Goal: Task Accomplishment & Management: Use online tool/utility

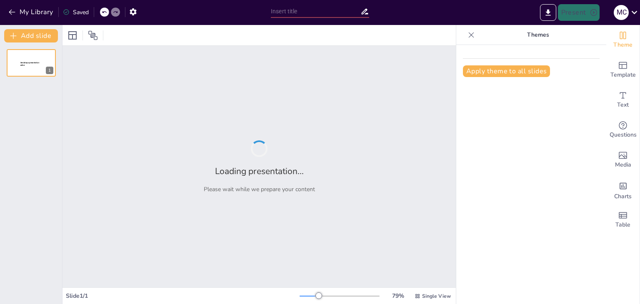
type input "De la Teoría a la Práctica: Ética y Protección en la Ayuda Humanitaria"
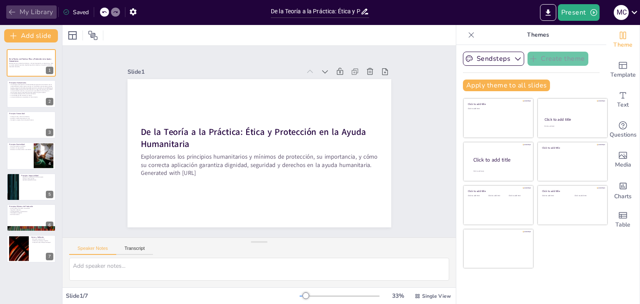
click at [16, 15] on icon "button" at bounding box center [12, 12] width 8 height 8
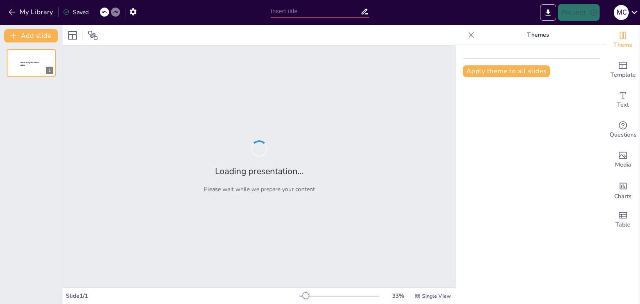
type input "De la Teoría a la Práctica: Ética y Protección en la Ayuda Humanitaria"
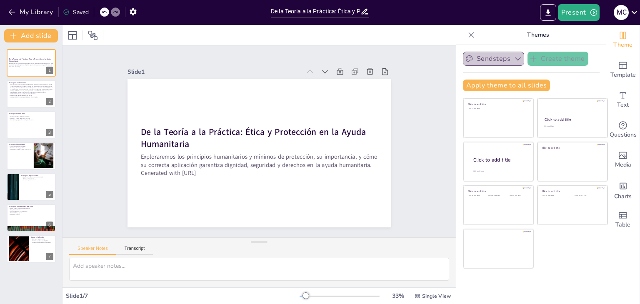
click at [506, 57] on button "Sendsteps" at bounding box center [493, 59] width 61 height 14
click at [469, 37] on icon at bounding box center [471, 34] width 5 height 5
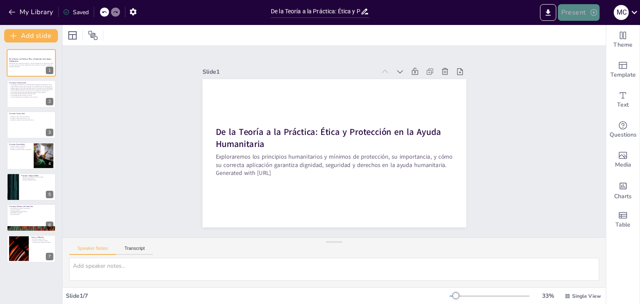
click at [585, 9] on button "Present" at bounding box center [579, 12] width 42 height 17
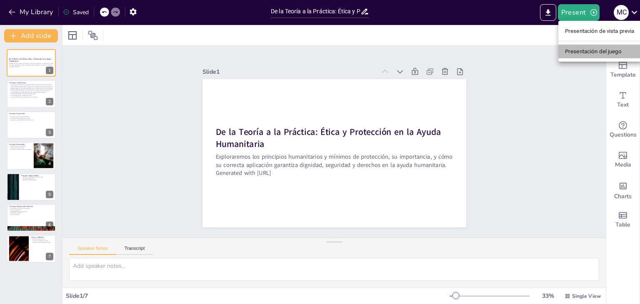
click at [593, 51] on font "Presentación del juego" at bounding box center [593, 51] width 57 height 6
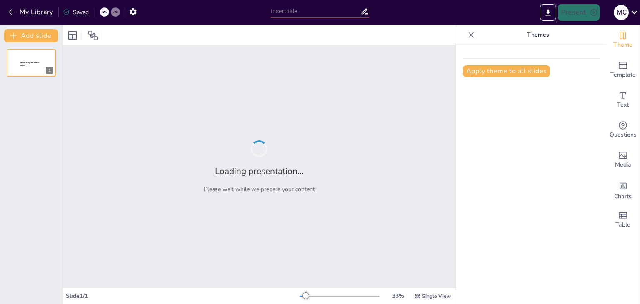
type input "De la Teoría a la Práctica: Ética y Protección en la Ayuda Humanitaria"
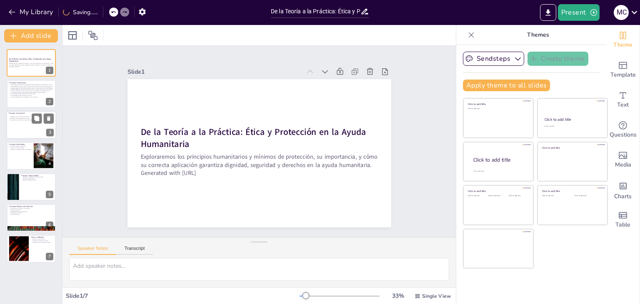
click at [6, 120] on div "Principio: Humanidad Proteger la vida y aliviar el sufrimiento Asistencia a tod…" at bounding box center [31, 125] width 50 height 28
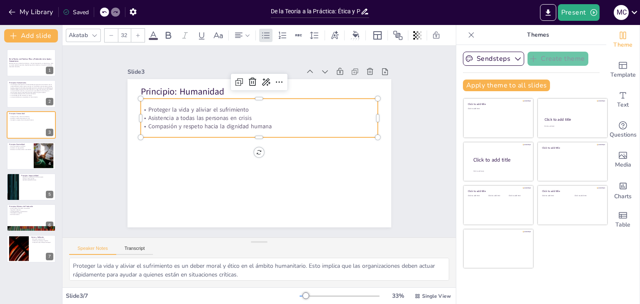
click at [157, 110] on p "Proteger la vida y aliviar el sufrimiento" at bounding box center [259, 110] width 238 height 8
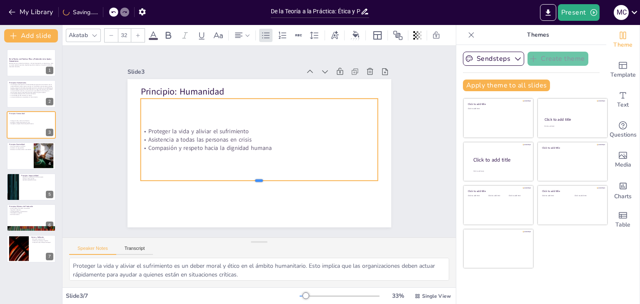
drag, startPoint x: 254, startPoint y: 134, endPoint x: 251, endPoint y: 180, distance: 46.3
click at [251, 180] on div at bounding box center [246, 182] width 228 height 80
click at [15, 155] on div at bounding box center [31, 156] width 50 height 28
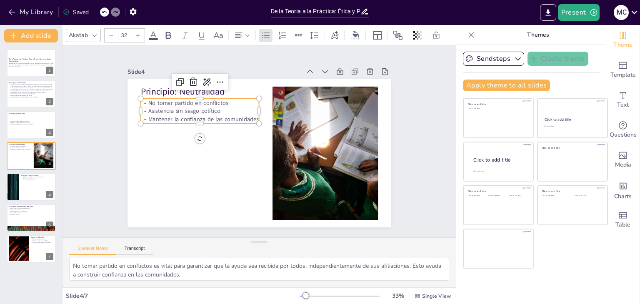
click at [188, 116] on p "Mantener la confianza de las comunidades" at bounding box center [206, 107] width 118 height 33
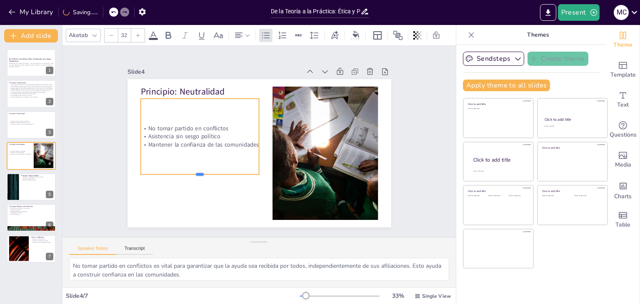
drag, startPoint x: 195, startPoint y: 122, endPoint x: 199, endPoint y: 174, distance: 52.3
click at [199, 174] on div at bounding box center [190, 143] width 106 height 65
click at [28, 186] on div at bounding box center [31, 187] width 50 height 28
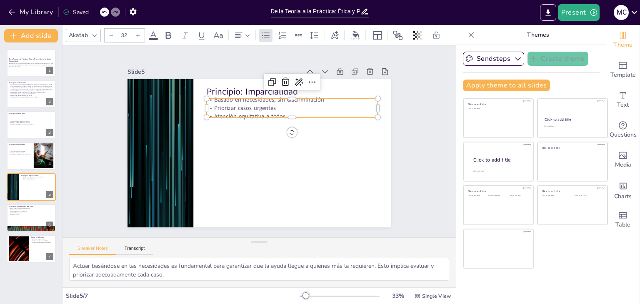
click at [254, 103] on p "Priorizar casos urgentes" at bounding box center [295, 112] width 171 height 26
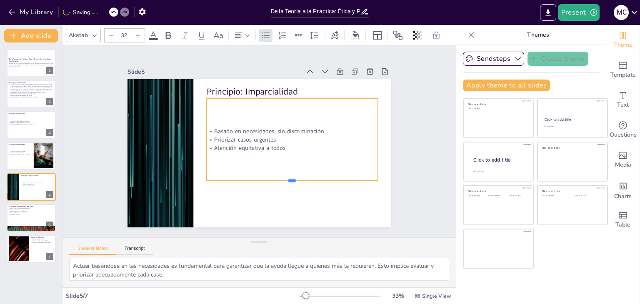
drag, startPoint x: 288, startPoint y: 115, endPoint x: 285, endPoint y: 179, distance: 63.4
click at [285, 179] on div at bounding box center [287, 187] width 171 height 25
click at [5, 214] on div "De la Teoría a la Práctica: Ética y Protección en la Ayuda Humanitaria Explorar…" at bounding box center [31, 156] width 62 height 214
click at [18, 212] on p "Participación y agencia" at bounding box center [31, 213] width 45 height 2
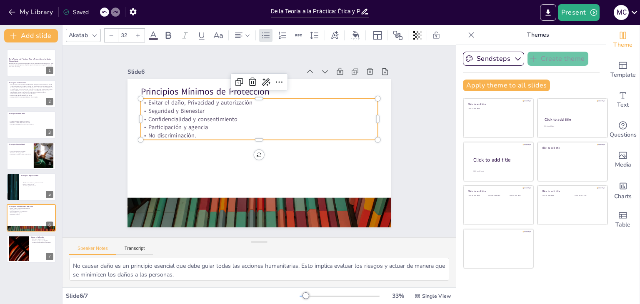
click at [213, 129] on p "No discriminación." at bounding box center [259, 135] width 237 height 33
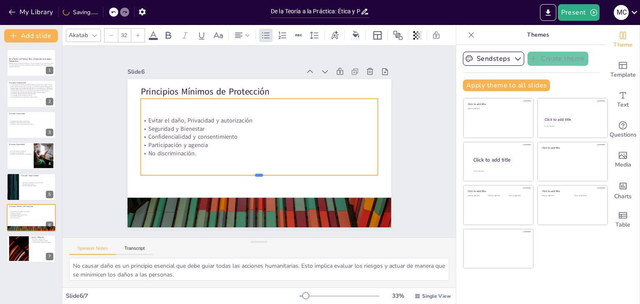
drag, startPoint x: 253, startPoint y: 137, endPoint x: 252, endPoint y: 172, distance: 35.4
click at [252, 175] on div at bounding box center [259, 178] width 238 height 7
click at [20, 244] on div at bounding box center [18, 248] width 45 height 25
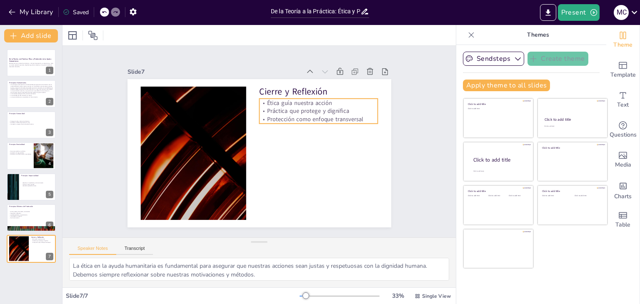
click at [283, 108] on p "Práctica que protege y dignifica" at bounding box center [321, 117] width 119 height 20
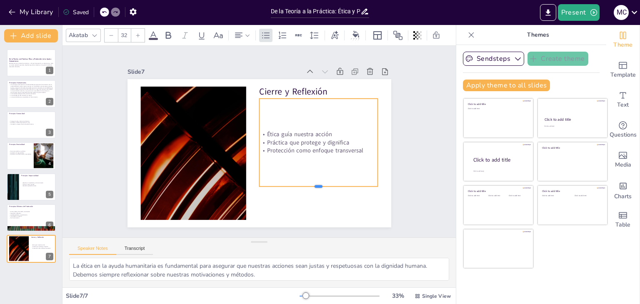
drag, startPoint x: 316, startPoint y: 120, endPoint x: 315, endPoint y: 183, distance: 62.9
click at [315, 186] on div at bounding box center [318, 189] width 119 height 7
click at [21, 149] on div "No tomar partido en conflictos Asistencia sin sesgo político Mantener la confia…" at bounding box center [20, 152] width 23 height 15
type textarea "No tomar partido en conflictos es vital para garantizar que la ayuda sea recibi…"
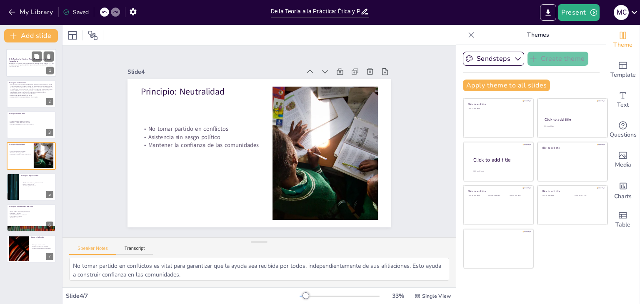
click at [33, 68] on div "Exploraremos los principios humanitarios y mínimos de protección, su importanci…" at bounding box center [31, 65] width 45 height 6
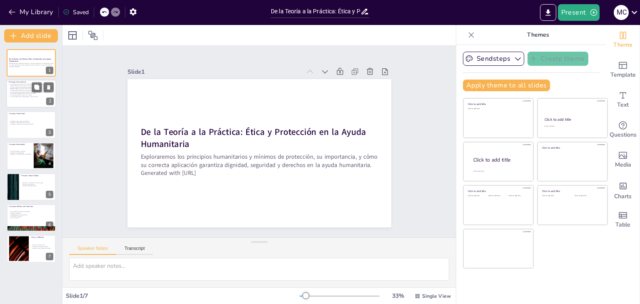
click at [18, 96] on p "La imparcialidad prioriza necesidades sin discriminación" at bounding box center [31, 97] width 45 height 2
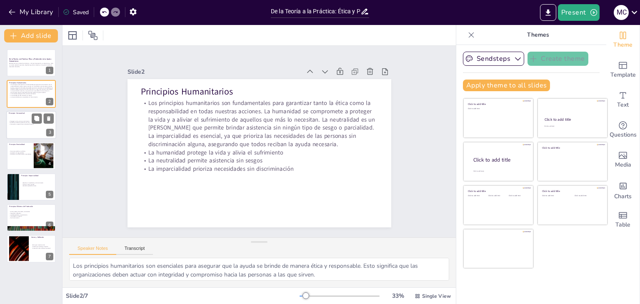
click at [29, 129] on div "Proteger la vida y aliviar el sufrimiento Asistencia a todas las personas en cr…" at bounding box center [31, 123] width 45 height 16
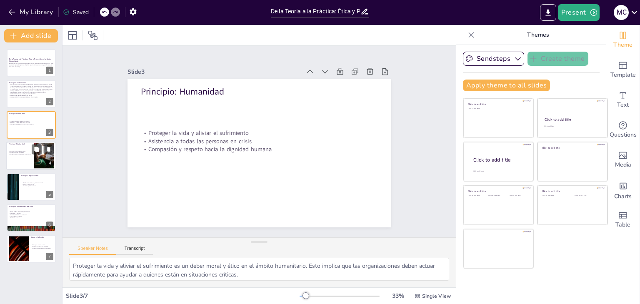
click at [18, 153] on p "Asistencia sin sesgo político" at bounding box center [20, 153] width 23 height 2
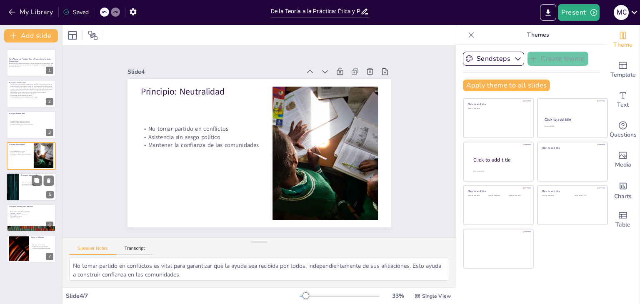
click at [24, 179] on div "Basado en necesidades, sin discriminación Priorizar casos urgentes Atención equ…" at bounding box center [37, 184] width 33 height 15
type textarea "Actuar basándose en las necesidades es fundamental para garantizar que la ayuda…"
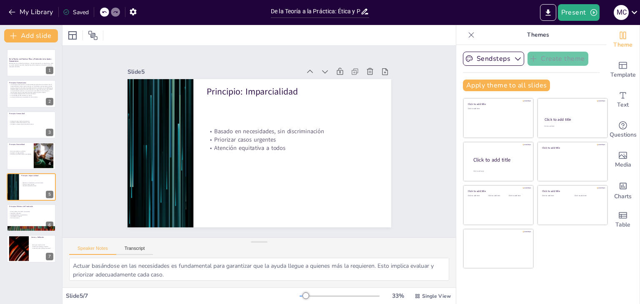
click at [81, 13] on div "Saved" at bounding box center [76, 12] width 26 height 8
click at [134, 10] on icon "button" at bounding box center [133, 11] width 7 height 7
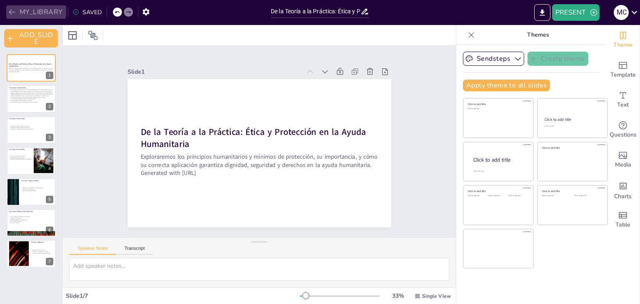
click at [33, 8] on button "MY_LIBRARY" at bounding box center [36, 11] width 60 height 13
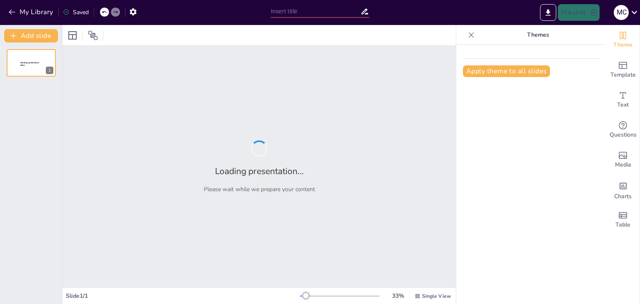
type input "New Sendsteps"
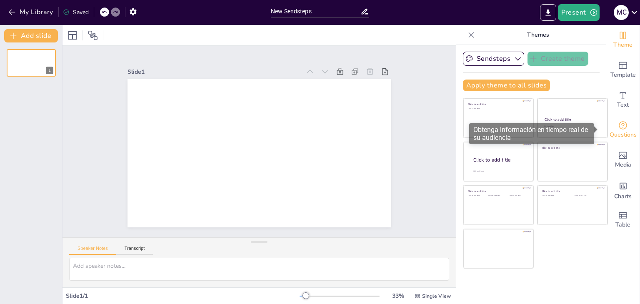
click at [618, 128] on icon "Get real-time input from your audience" at bounding box center [623, 125] width 10 height 10
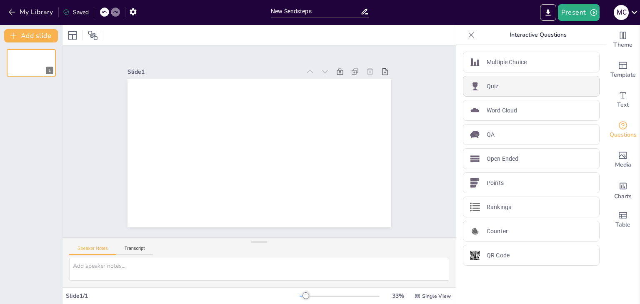
click at [492, 84] on p "Quiz" at bounding box center [493, 86] width 12 height 9
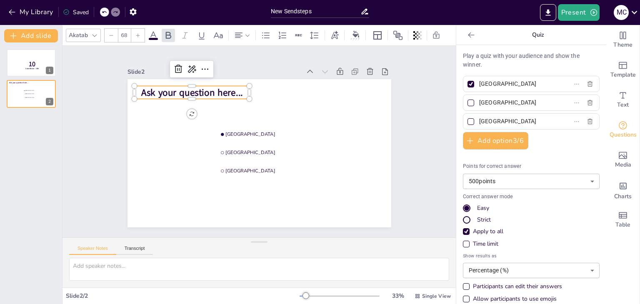
click at [250, 91] on span "Ask your question here..." at bounding box center [276, 60] width 53 height 98
click at [305, 90] on span "Ask your question here..." at bounding box center [326, 93] width 43 height 100
click at [231, 90] on span "Ask your question here..." at bounding box center [242, 60] width 84 height 78
click at [215, 168] on p "Los" at bounding box center [241, 223] width 59 height 111
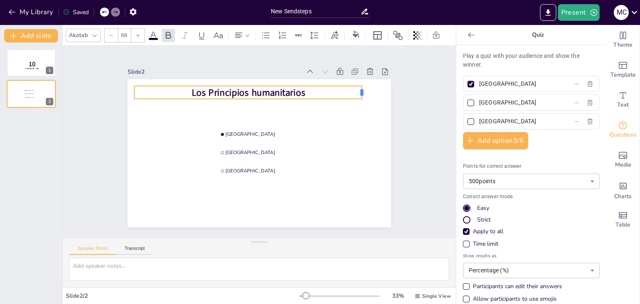
drag, startPoint x: 245, startPoint y: 90, endPoint x: 358, endPoint y: 93, distance: 112.5
click at [358, 93] on div "Amsterdam Rotterdam The Hague Los Principios humanitarios" at bounding box center [263, 131] width 297 height 223
click at [250, 90] on span "Los Principios humanitarios" at bounding box center [259, 91] width 114 height 36
drag, startPoint x: 245, startPoint y: 90, endPoint x: 348, endPoint y: 103, distance: 103.3
click at [348, 103] on div "Amsterdam Rotterdam The Hague Los Principios Humanitarios" at bounding box center [251, 150] width 295 height 287
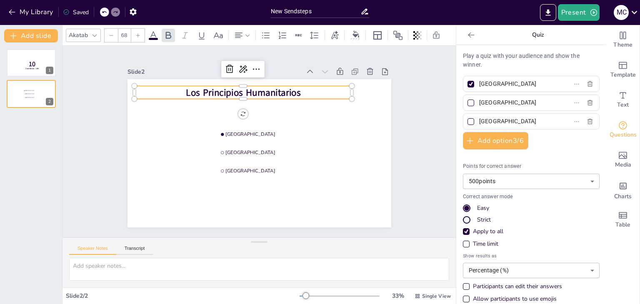
click at [310, 91] on p "Los Principios Humanitarios" at bounding box center [289, 100] width 139 height 184
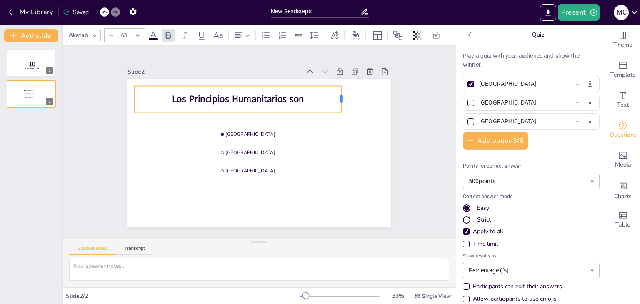
drag, startPoint x: 245, startPoint y: 96, endPoint x: 337, endPoint y: 104, distance: 92.4
click at [266, 228] on div at bounding box center [253, 237] width 26 height 19
click at [307, 97] on p "Los Principios Humanitarios son" at bounding box center [303, 125] width 35 height 208
drag, startPoint x: 245, startPoint y: 97, endPoint x: 317, endPoint y: 99, distance: 72.1
click at [317, 198] on div at bounding box center [308, 202] width 27 height 9
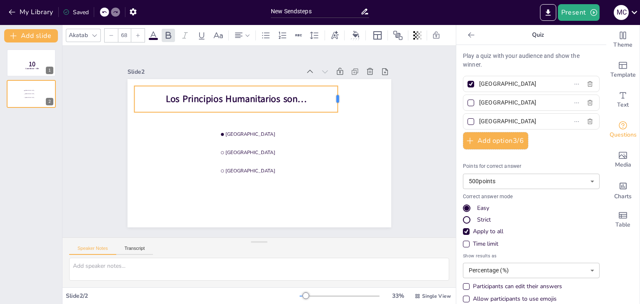
drag, startPoint x: 316, startPoint y: 98, endPoint x: 337, endPoint y: 99, distance: 20.9
click at [315, 220] on div at bounding box center [302, 223] width 26 height 7
click at [508, 85] on input "Amsterdam" at bounding box center [518, 84] width 78 height 12
type input "A"
paste input "La acción humanitaria busca aliviar el sufrimiento humano y proteger la vida y …"
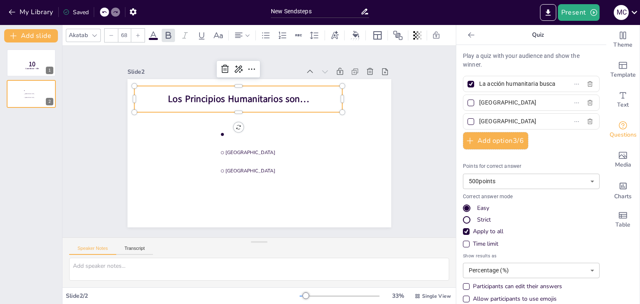
scroll to position [0, 220]
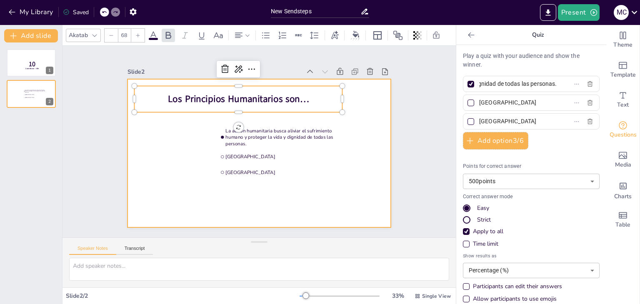
type input "La acción humanitaria busca aliviar el sufrimiento humano y proteger la vida y …"
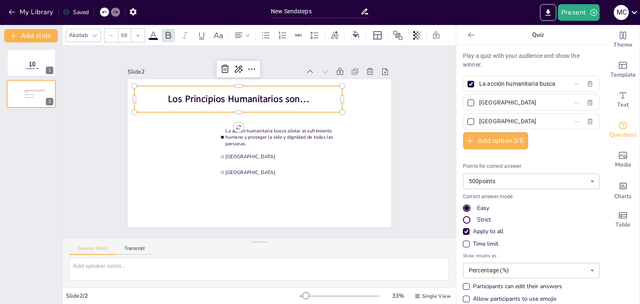
click at [505, 104] on input "Rotterdam" at bounding box center [518, 103] width 78 height 12
type input "R"
paste input "La asistencia humanitaria puede usarse como herramienta de presión política par…"
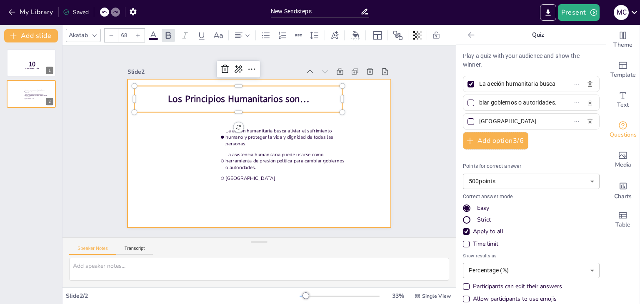
type input "La asistencia humanitaria puede usarse como herramienta de presión política par…"
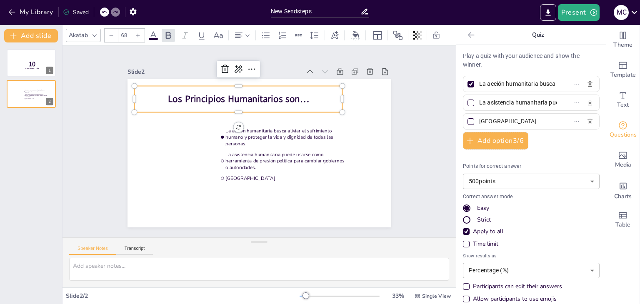
drag, startPoint x: 515, startPoint y: 119, endPoint x: 468, endPoint y: 119, distance: 46.3
click at [468, 119] on label "The Hague" at bounding box center [518, 121] width 104 height 12
click at [479, 119] on input "The Hague" at bounding box center [518, 121] width 78 height 12
paste input "La finalidad de la acción humanitaria es promover la imagen y reputación de las…"
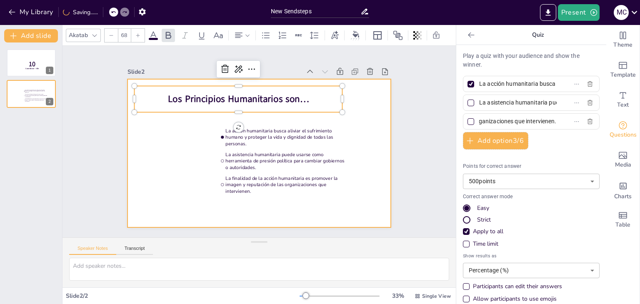
type input "La finalidad de la acción humanitaria es promover la imagen y reputación de las…"
click at [303, 222] on div at bounding box center [249, 147] width 260 height 303
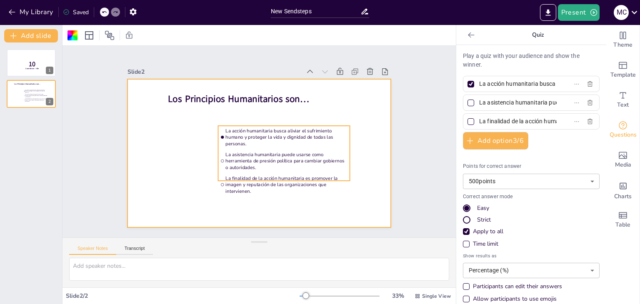
click at [219, 148] on li "La asistencia humanitaria puede usarse como herramienta de presión política par…" at bounding box center [285, 158] width 133 height 36
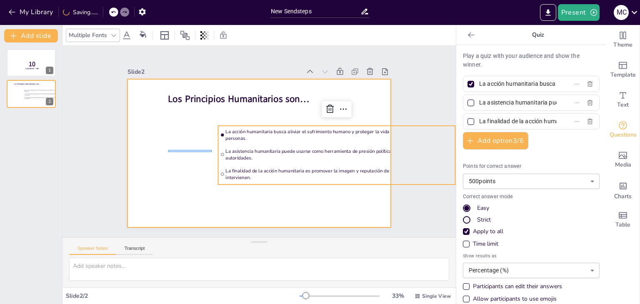
drag, startPoint x: 212, startPoint y: 150, endPoint x: 168, endPoint y: 153, distance: 43.4
click at [322, 153] on div "Los Principios Humanitarios son… La acción humanitaria busca aliviar el sufrimi…" at bounding box center [322, 142] width 0 height 264
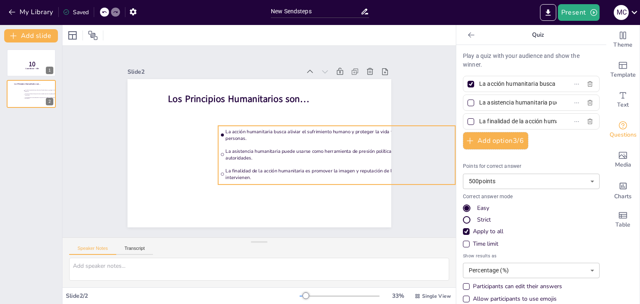
click at [225, 146] on span "La asistencia humanitaria puede usarse como herramienta de presión política par…" at bounding box center [287, 218] width 125 height 204
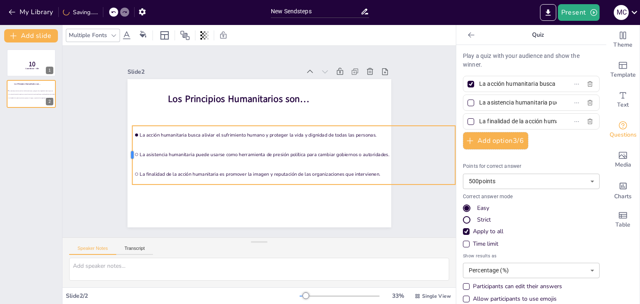
drag, startPoint x: 210, startPoint y: 152, endPoint x: 125, endPoint y: 150, distance: 85.9
click at [384, 150] on div at bounding box center [390, 142] width 13 height 59
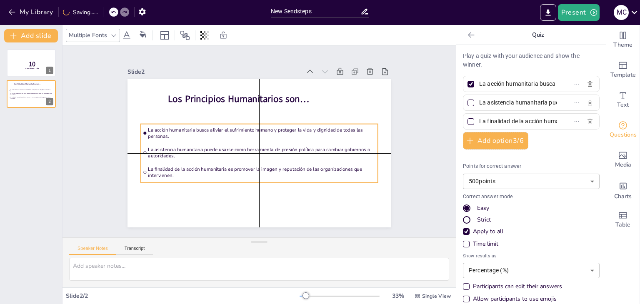
drag, startPoint x: 293, startPoint y: 124, endPoint x: 218, endPoint y: 125, distance: 75.0
click at [218, 125] on li "La acción humanitaria busca aliviar el sufrimiento humano y proteger la vida y …" at bounding box center [262, 133] width 224 height 113
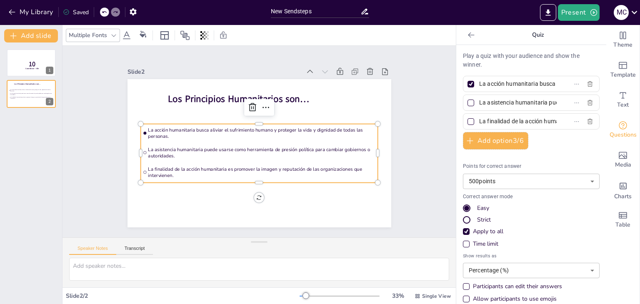
click at [468, 82] on div at bounding box center [471, 84] width 7 height 7
click at [479, 82] on input "La acción humanitaria busca aliviar el sufrimiento humano y proteger la vida y …" at bounding box center [518, 84] width 78 height 12
checkbox input "false"
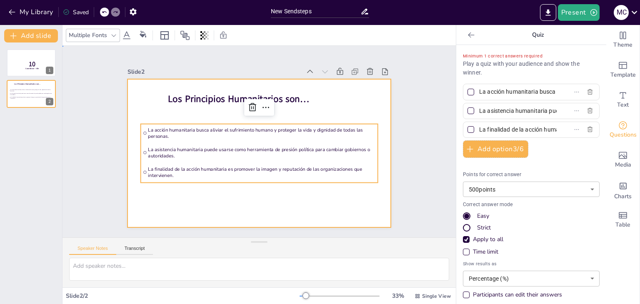
click at [323, 194] on div at bounding box center [249, 148] width 275 height 300
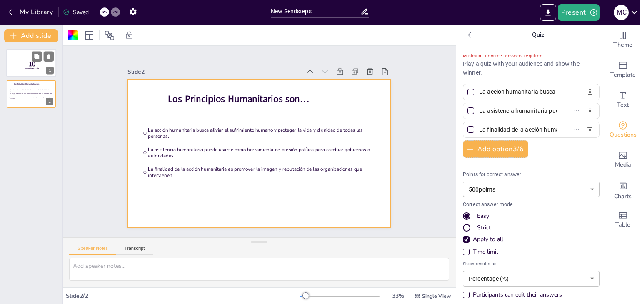
click at [25, 62] on p "10" at bounding box center [32, 64] width 22 height 9
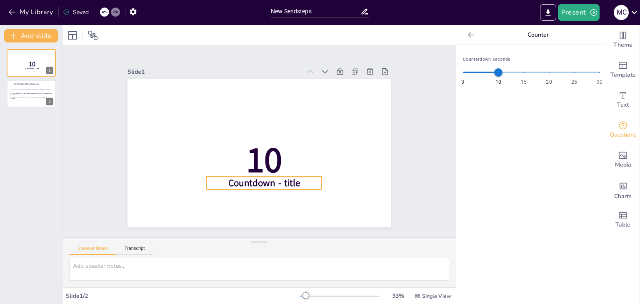
click at [289, 179] on p "Countdown - title" at bounding box center [238, 178] width 101 height 78
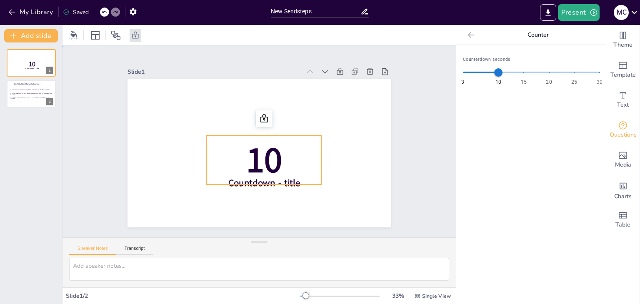
click at [273, 168] on span "10" at bounding box center [258, 160] width 49 height 57
click at [270, 159] on span "10" at bounding box center [256, 160] width 52 height 59
click at [270, 159] on span "10" at bounding box center [250, 159] width 59 height 60
click at [273, 128] on div at bounding box center [282, 137] width 18 height 18
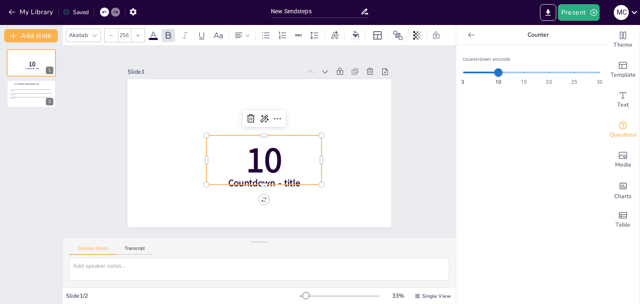
click at [270, 158] on span "10" at bounding box center [250, 159] width 59 height 60
click at [270, 158] on span "10" at bounding box center [258, 160] width 49 height 57
click at [270, 158] on span "10" at bounding box center [249, 157] width 60 height 59
click at [270, 158] on span "10" at bounding box center [250, 159] width 59 height 60
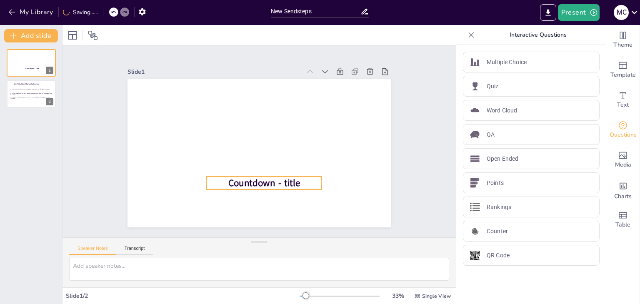
click at [240, 165] on span "Countdown - title" at bounding box center [219, 129] width 41 height 71
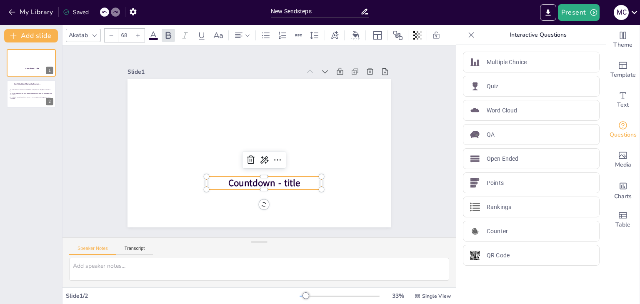
click at [295, 179] on p "Countdown - title" at bounding box center [242, 179] width 106 height 69
click at [268, 179] on p "Countdown - title" at bounding box center [228, 170] width 78 height 101
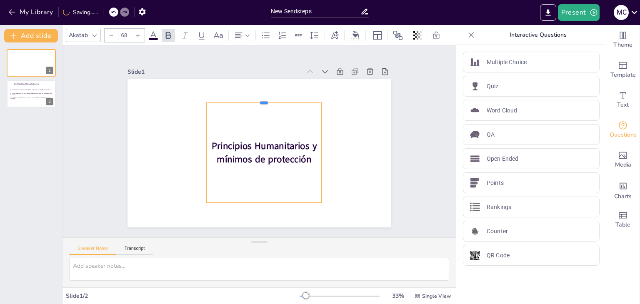
drag, startPoint x: 259, startPoint y: 172, endPoint x: 262, endPoint y: 98, distance: 73.8
click at [262, 98] on div at bounding box center [287, 110] width 97 height 73
click at [218, 155] on span "Principios Humanitarios y mínimos de protección" at bounding box center [262, 153] width 105 height 46
drag, startPoint x: 257, startPoint y: 173, endPoint x: 264, endPoint y: 101, distance: 72.5
click at [264, 101] on div at bounding box center [294, 121] width 73 height 97
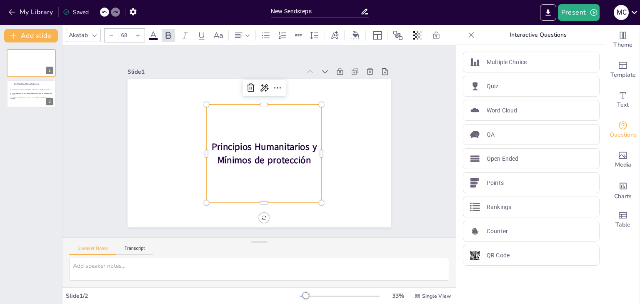
click at [53, 122] on div "1 Los Principios Humanitarios son… La acción humanitaria busca aliviar el sufri…" at bounding box center [31, 174] width 62 height 262
click at [29, 90] on span "La acción humanitaria busca aliviar el sufrimiento humano y proteger la vida y …" at bounding box center [31, 90] width 43 height 3
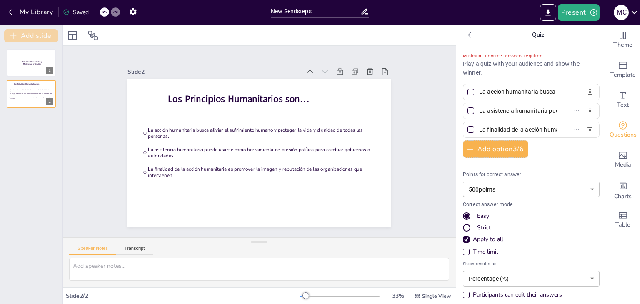
click at [40, 33] on button "Add slide" at bounding box center [31, 35] width 54 height 13
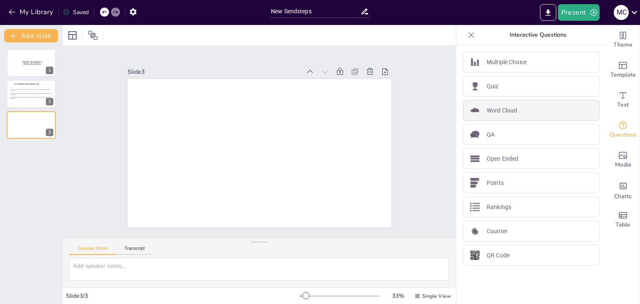
click at [505, 113] on p "Word Cloud" at bounding box center [502, 110] width 30 height 9
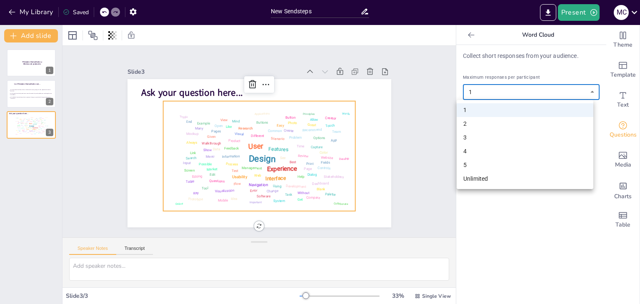
click at [591, 90] on body "My Library Saved New Sendsteps Present M C Document fonts Akatab Popular fonts …" at bounding box center [320, 152] width 640 height 304
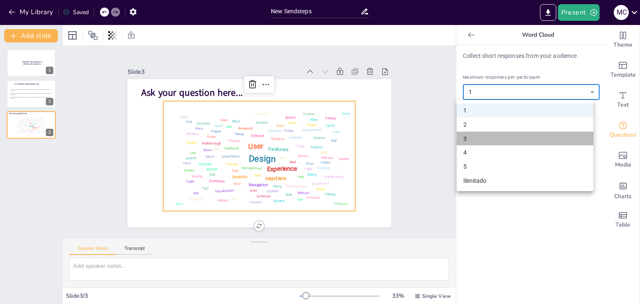
click at [507, 135] on li "3" at bounding box center [525, 139] width 137 height 14
type input "3"
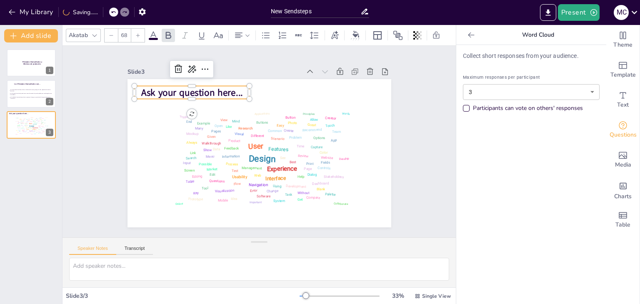
click at [250, 89] on span "Ask your question here..." at bounding box center [276, 60] width 53 height 98
click at [247, 89] on p "Ask your question here..." at bounding box center [276, 60] width 59 height 111
click at [236, 89] on p "Ask your question here..." at bounding box center [233, 62] width 101 height 78
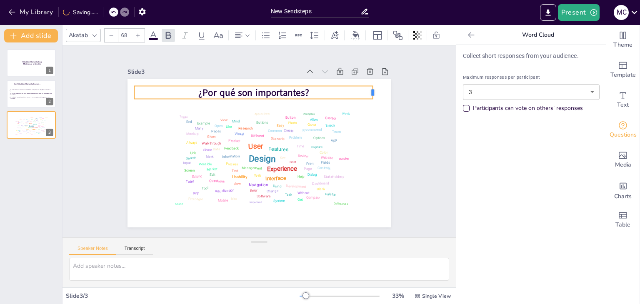
drag, startPoint x: 243, startPoint y: 90, endPoint x: 367, endPoint y: 94, distance: 123.4
click at [367, 94] on div "Design User Experience Interface Features Navigation Usability Test Process Inf…" at bounding box center [254, 152] width 301 height 243
click at [28, 35] on button "Add slide" at bounding box center [31, 35] width 54 height 13
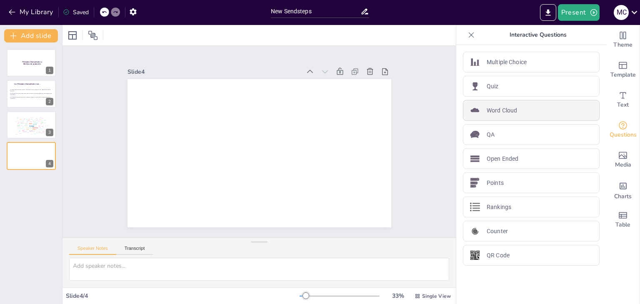
click at [521, 110] on div "Word Cloud" at bounding box center [531, 110] width 137 height 21
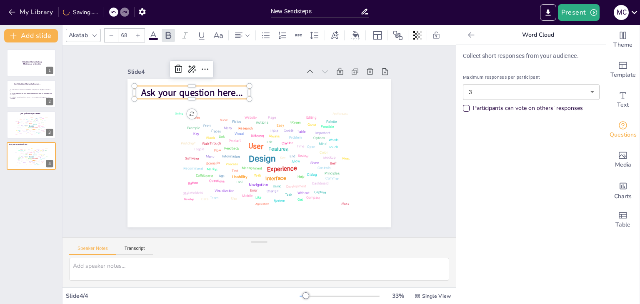
click at [237, 90] on span "Ask your question here..." at bounding box center [268, 59] width 62 height 94
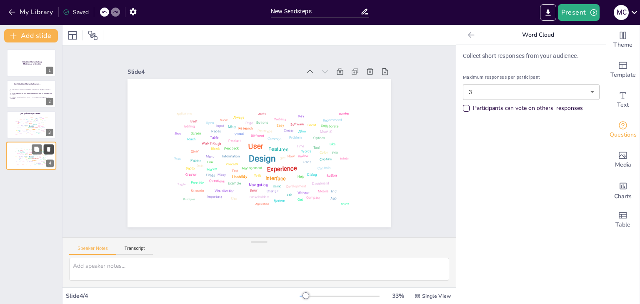
click at [52, 148] on button at bounding box center [49, 150] width 10 height 10
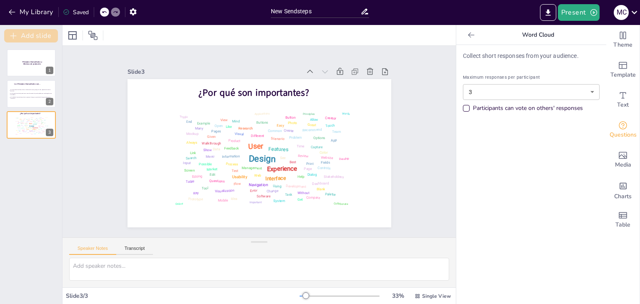
click at [30, 32] on button "Add slide" at bounding box center [31, 35] width 54 height 13
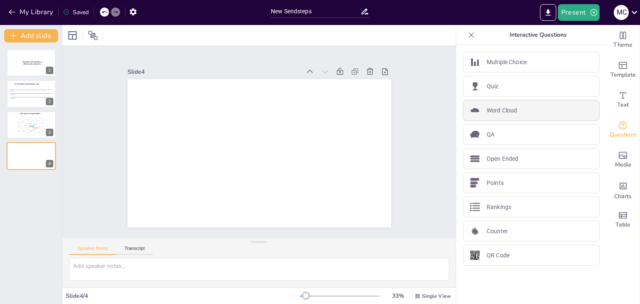
click at [537, 114] on div "Word Cloud" at bounding box center [531, 110] width 137 height 21
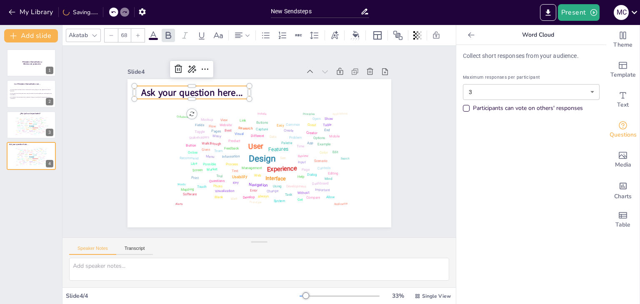
click at [224, 93] on span "Ask your question here..." at bounding box center [225, 66] width 94 height 62
click at [289, 92] on span "Ask your question here..." at bounding box center [300, 69] width 23 height 102
click at [225, 92] on span "Ask your question here..." at bounding box center [204, 80] width 102 height 34
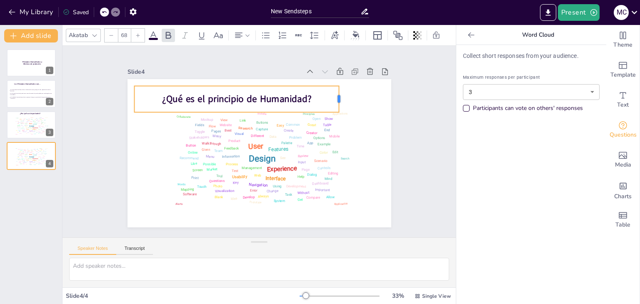
drag, startPoint x: 243, startPoint y: 96, endPoint x: 333, endPoint y: 92, distance: 89.7
click at [333, 174] on div at bounding box center [342, 184] width 25 height 21
click at [43, 191] on div "Principios Humanitarios y Mínimos de protección 1 Los Principios Humanitarios s…" at bounding box center [31, 174] width 62 height 262
click at [31, 36] on button "Add slide" at bounding box center [31, 35] width 54 height 13
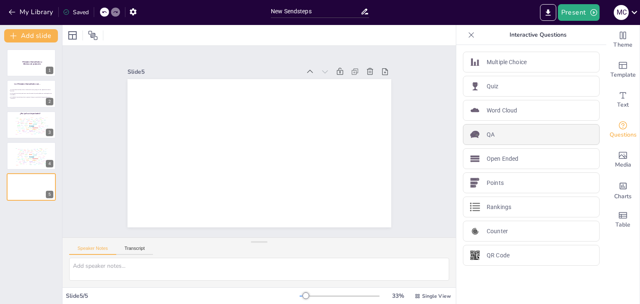
click at [470, 135] on img at bounding box center [475, 135] width 10 height 10
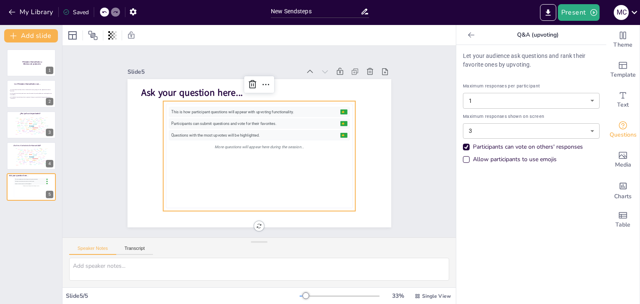
click at [468, 34] on icon at bounding box center [471, 35] width 8 height 8
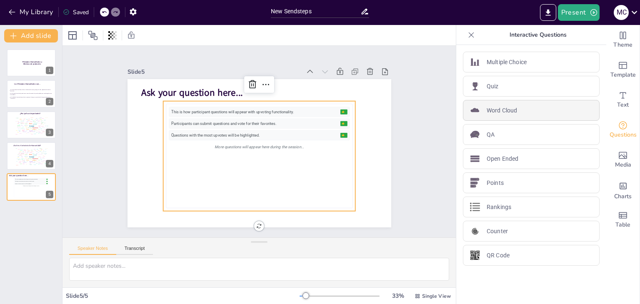
click at [500, 110] on p "Word Cloud" at bounding box center [502, 110] width 30 height 9
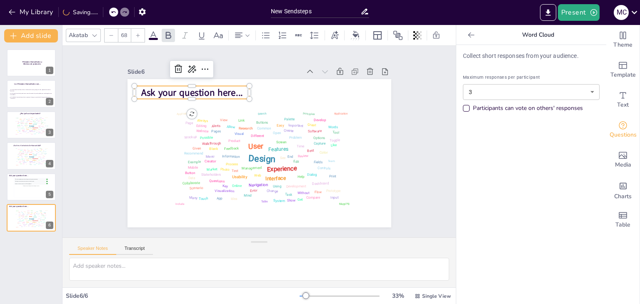
click at [280, 172] on span "Ask your question here..." at bounding box center [331, 183] width 102 height 23
click at [235, 185] on span "Ask your question here..." at bounding box center [276, 224] width 84 height 78
click at [298, 107] on span "Ask your question here..." at bounding box center [343, 142] width 90 height 70
click at [48, 181] on icon at bounding box center [48, 180] width 3 height 5
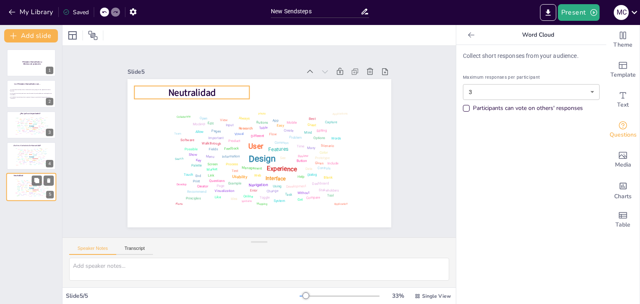
click at [20, 175] on span "Neutralidad" at bounding box center [18, 175] width 9 height 3
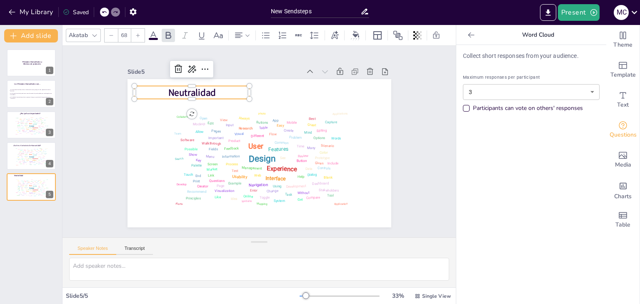
click at [186, 87] on span "Neutralidad" at bounding box center [211, 74] width 50 height 27
click at [33, 229] on div "Principios Humanitarios y Mínimos de protección 1 Los Principios Humanitarios s…" at bounding box center [31, 174] width 62 height 262
click at [31, 34] on button "Add slide" at bounding box center [31, 35] width 54 height 13
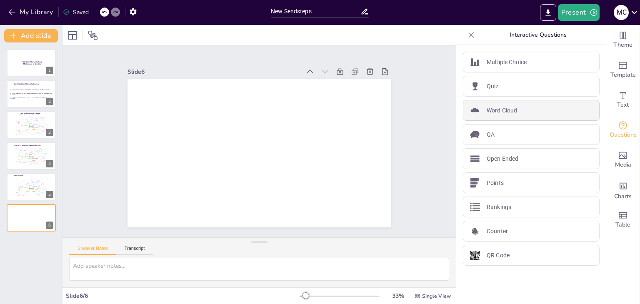
click at [511, 109] on p "Word Cloud" at bounding box center [502, 110] width 30 height 9
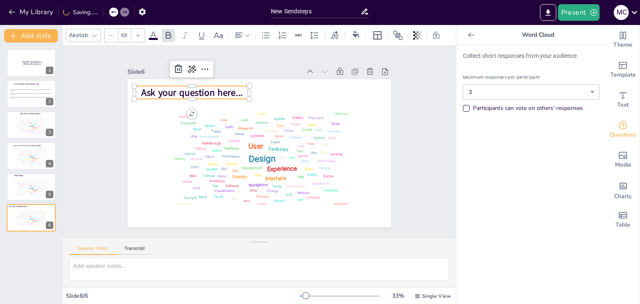
click at [218, 88] on span "Ask your question here..." at bounding box center [204, 80] width 102 height 34
click at [218, 88] on span "Ask your question here..." at bounding box center [210, 74] width 100 height 43
click at [43, 36] on button "Add slide" at bounding box center [31, 35] width 54 height 13
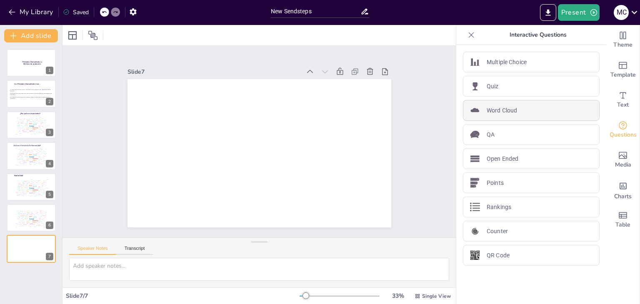
click at [495, 114] on div "Word Cloud" at bounding box center [531, 110] width 137 height 21
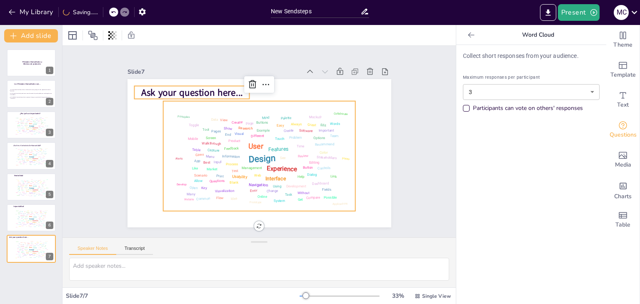
click at [211, 92] on span "Ask your question here..." at bounding box center [218, 69] width 98 height 53
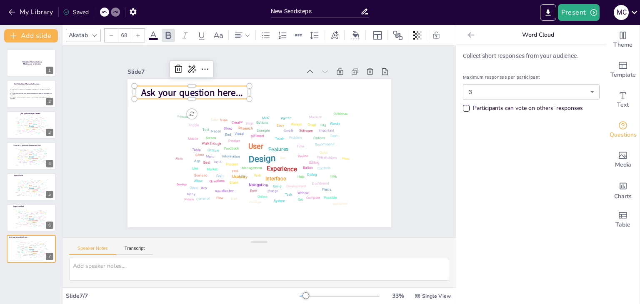
click at [211, 92] on span "Ask your question here..." at bounding box center [210, 74] width 100 height 43
click at [483, 161] on div "Collect short responses from your audience. Maximum responses per participant 3…" at bounding box center [531, 174] width 150 height 259
click at [27, 40] on button "Add slide" at bounding box center [31, 35] width 54 height 13
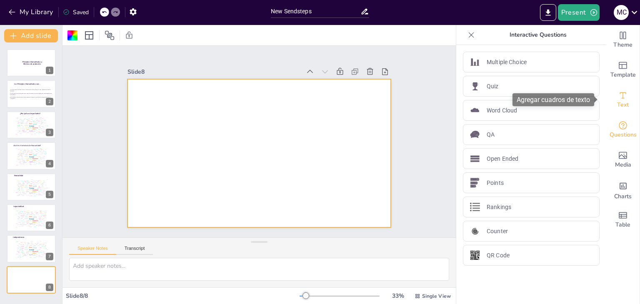
click at [617, 103] on span "Text" at bounding box center [623, 104] width 12 height 9
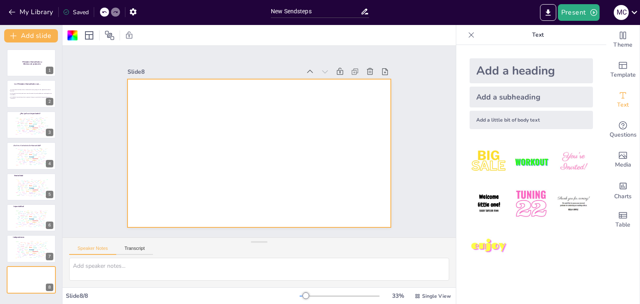
click at [498, 74] on div "Add a heading" at bounding box center [531, 70] width 123 height 25
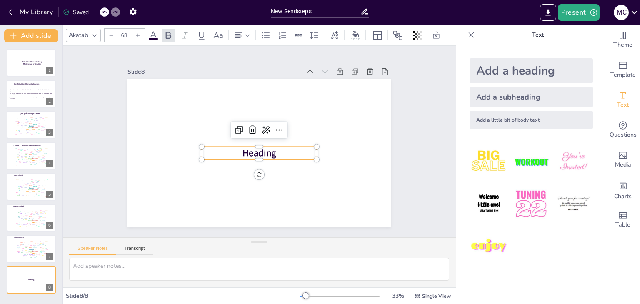
click at [548, 70] on div "Add a heading" at bounding box center [531, 70] width 123 height 25
type input "68"
click at [266, 150] on p "Heading" at bounding box center [248, 143] width 37 height 115
click at [266, 150] on p "Heading" at bounding box center [248, 139] width 37 height 115
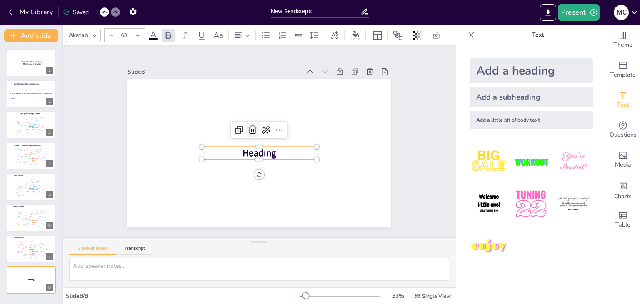
click at [253, 130] on icon at bounding box center [258, 128] width 10 height 10
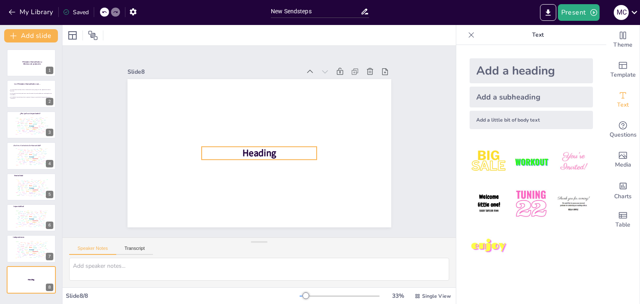
click at [268, 145] on span "Heading" at bounding box center [252, 150] width 34 height 32
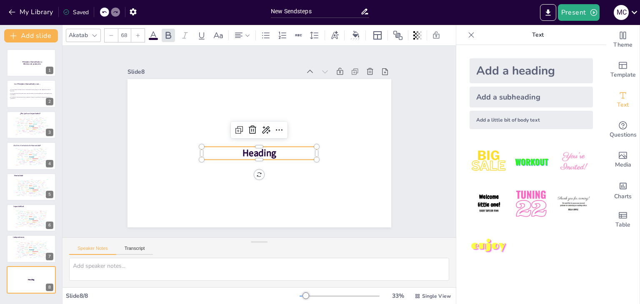
click at [268, 145] on span "Heading" at bounding box center [255, 152] width 36 height 25
click at [253, 130] on icon at bounding box center [258, 128] width 10 height 10
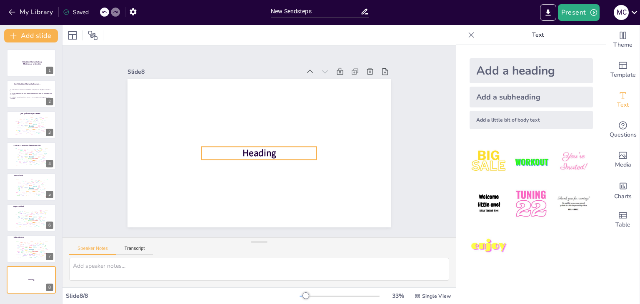
click at [273, 154] on p "Heading" at bounding box center [256, 153] width 114 height 48
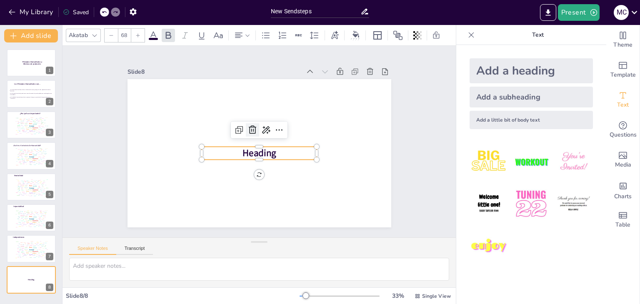
click at [255, 125] on icon at bounding box center [262, 129] width 14 height 14
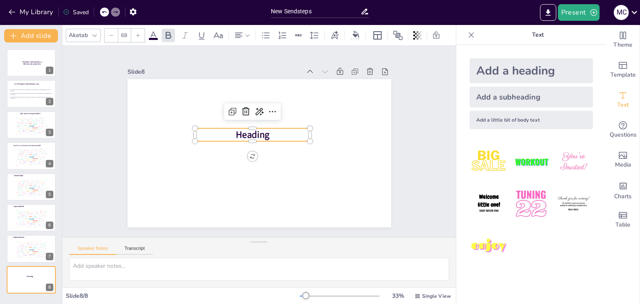
click at [263, 130] on p "Heading" at bounding box center [255, 132] width 111 height 59
click at [37, 33] on button "Add slide" at bounding box center [31, 35] width 54 height 13
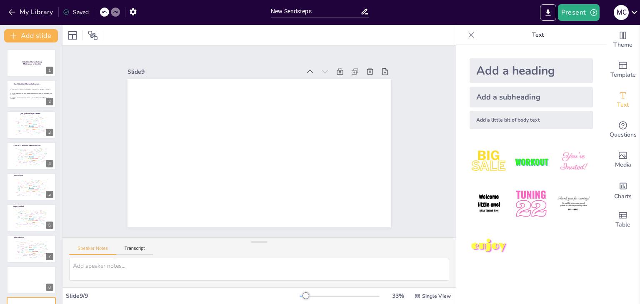
click at [469, 32] on icon at bounding box center [471, 34] width 5 height 5
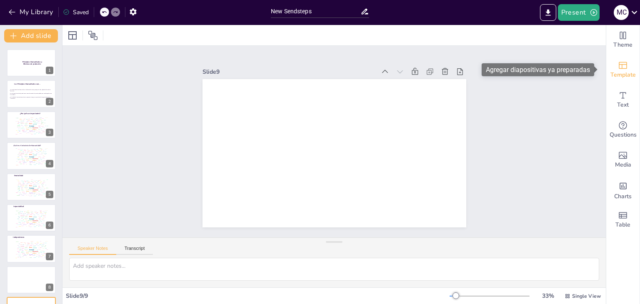
click at [616, 72] on span "Template" at bounding box center [623, 74] width 25 height 9
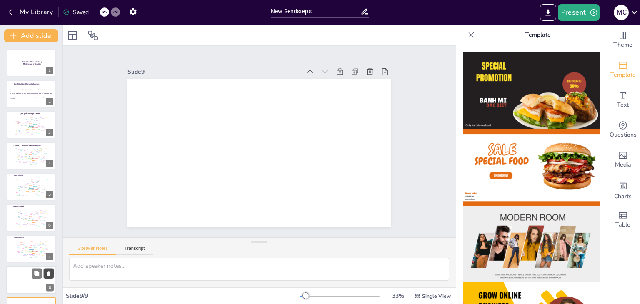
click at [51, 271] on icon at bounding box center [49, 273] width 6 height 6
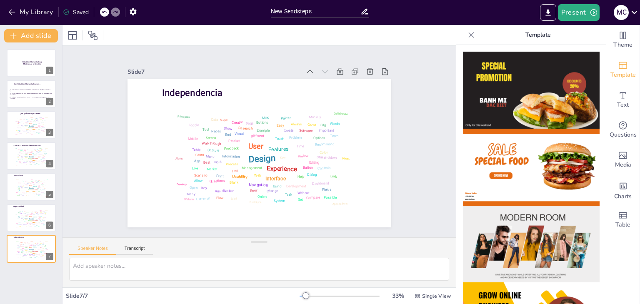
click at [102, 14] on div at bounding box center [104, 12] width 9 height 9
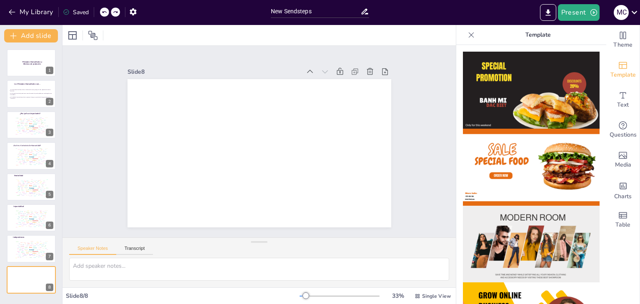
click at [108, 10] on div at bounding box center [104, 12] width 9 height 9
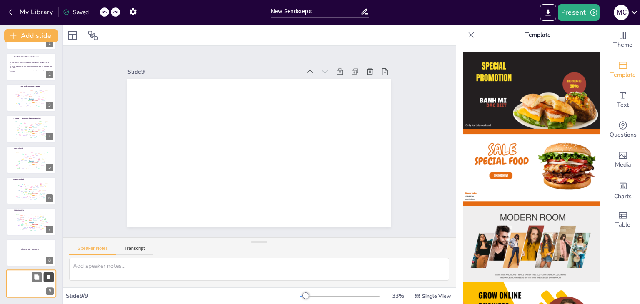
click at [48, 277] on icon at bounding box center [48, 277] width 3 height 5
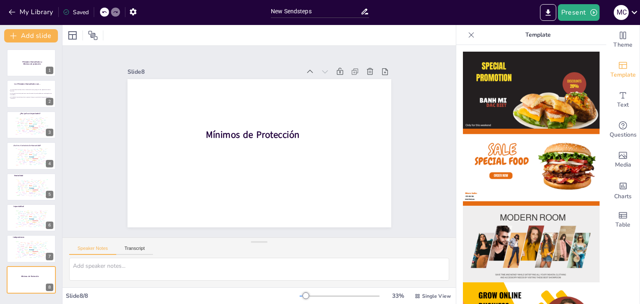
scroll to position [0, 0]
click at [33, 36] on button "Add slide" at bounding box center [31, 35] width 54 height 13
click at [467, 33] on icon at bounding box center [471, 35] width 8 height 8
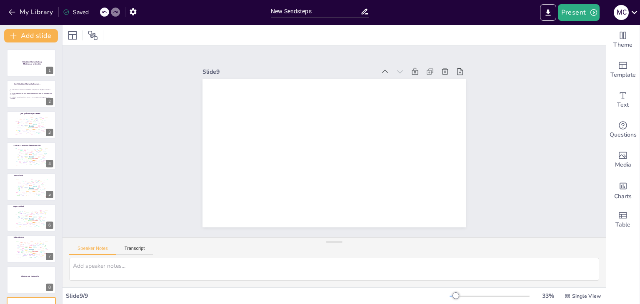
scroll to position [27, 0]
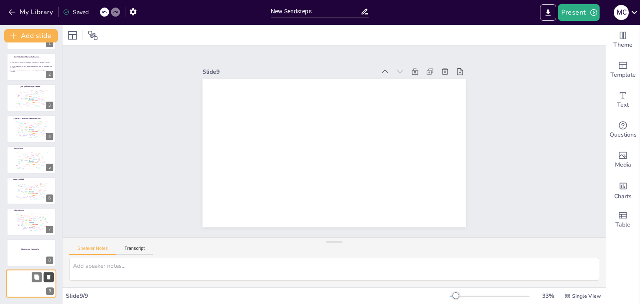
click at [48, 275] on icon at bounding box center [48, 277] width 3 height 5
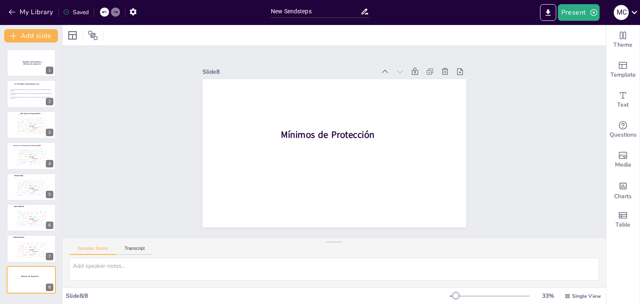
scroll to position [0, 0]
click at [34, 36] on button "Add slide" at bounding box center [31, 35] width 54 height 13
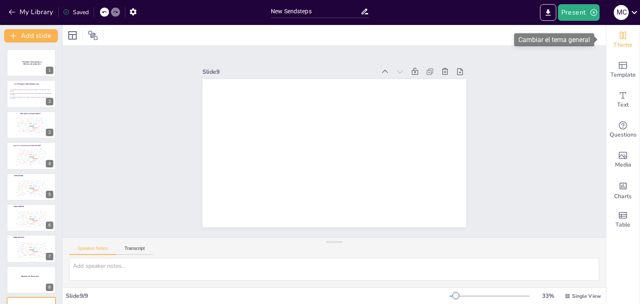
click at [616, 42] on span "Theme" at bounding box center [622, 44] width 19 height 9
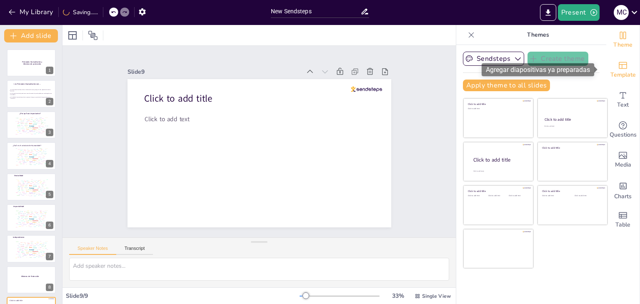
click at [619, 63] on icon "Add ready made slides" at bounding box center [623, 65] width 10 height 10
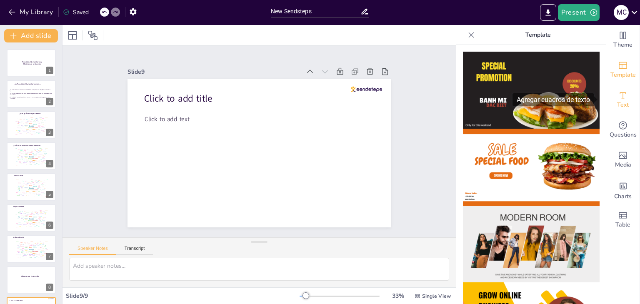
click at [618, 96] on icon "Add text boxes" at bounding box center [623, 95] width 10 height 10
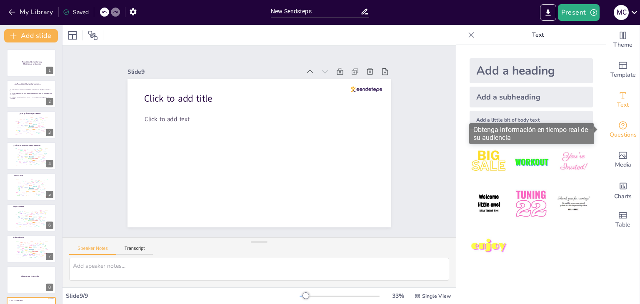
click at [618, 129] on icon "Get real-time input from your audience" at bounding box center [623, 125] width 10 height 10
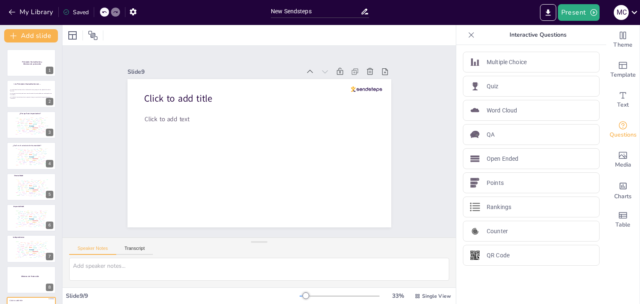
click at [467, 36] on icon at bounding box center [471, 35] width 8 height 8
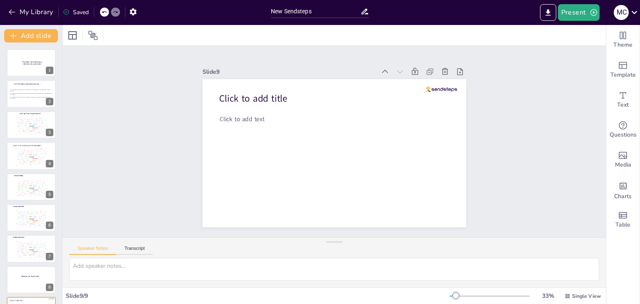
scroll to position [27, 0]
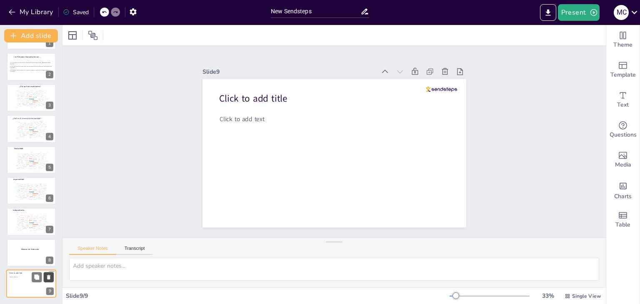
click at [52, 276] on icon at bounding box center [49, 278] width 6 height 6
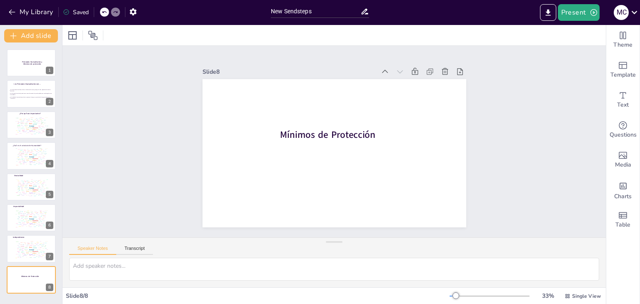
scroll to position [0, 0]
click at [35, 241] on icon at bounding box center [36, 242] width 5 height 5
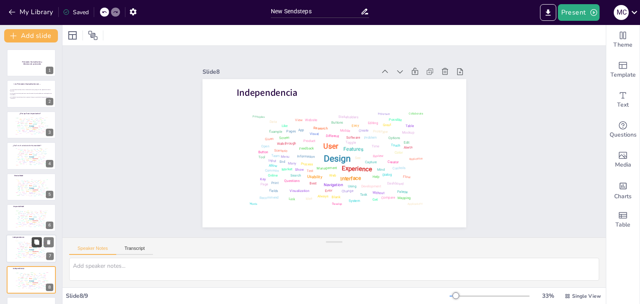
scroll to position [27, 0]
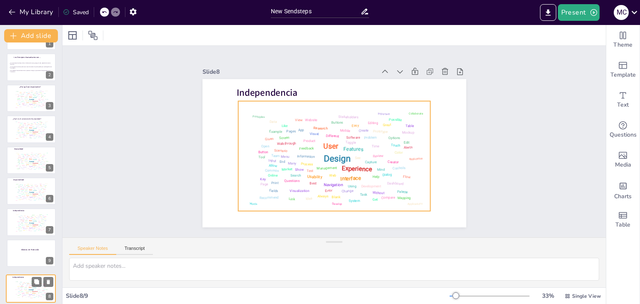
drag, startPoint x: 17, startPoint y: 254, endPoint x: 16, endPoint y: 296, distance: 42.1
click at [16, 296] on div "Design User Experience Interface Features Navigation Usability Test Process Inf…" at bounding box center [30, 290] width 35 height 20
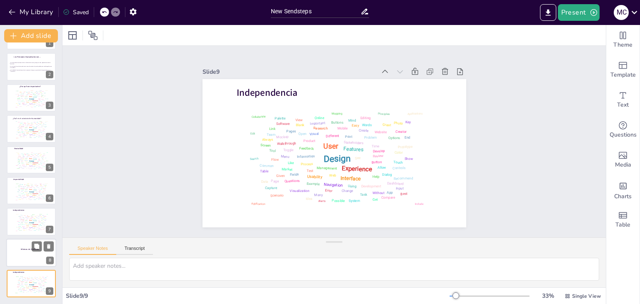
scroll to position [27, 0]
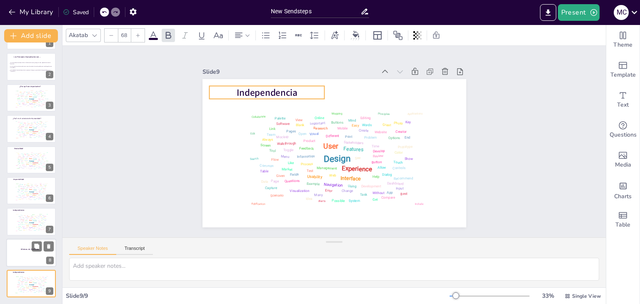
click at [338, 90] on div "Independencia Design User Experience Interface Features Navigation Usability Te…" at bounding box center [391, 116] width 107 height 241
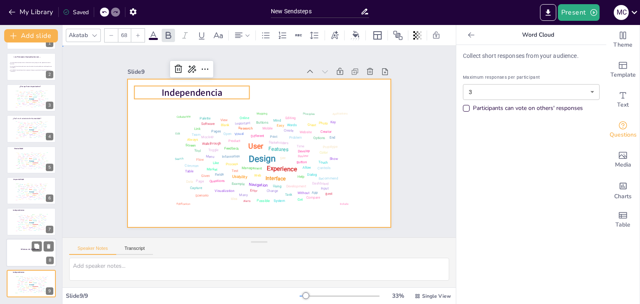
click at [287, 90] on div at bounding box center [249, 148] width 275 height 300
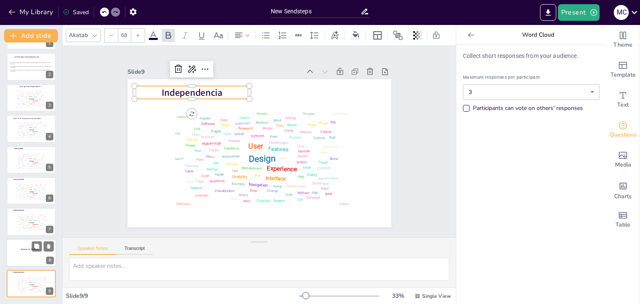
click at [248, 88] on span "Independencia" at bounding box center [269, 58] width 42 height 59
click at [236, 87] on span "Independencia" at bounding box center [259, 58] width 46 height 57
click at [37, 277] on icon at bounding box center [36, 277] width 5 height 5
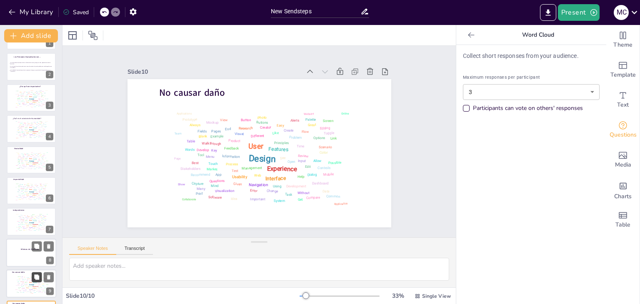
scroll to position [58, 0]
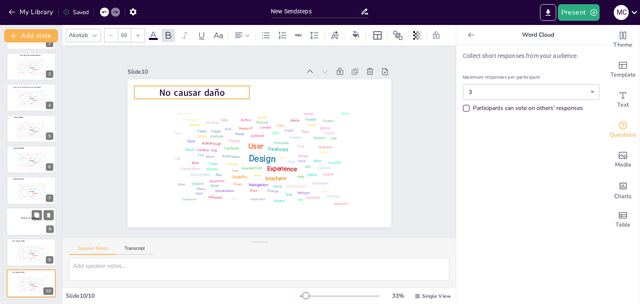
click at [220, 90] on p "No causar daño" at bounding box center [210, 74] width 114 height 48
click at [220, 90] on p "No causar daño" at bounding box center [242, 60] width 95 height 87
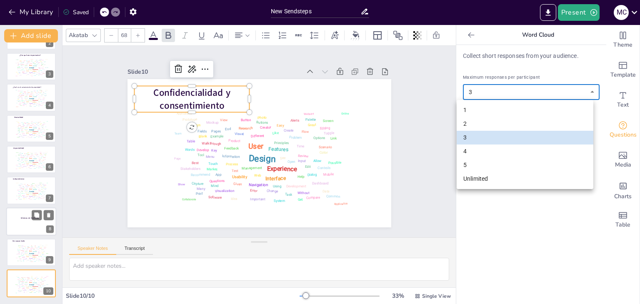
click at [590, 93] on body "My Library Saved New Sendsteps Present M C Document fonts Akatab Recently used …" at bounding box center [320, 152] width 640 height 304
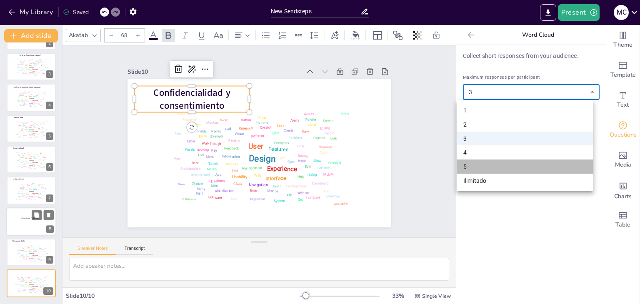
click at [467, 167] on li "5" at bounding box center [525, 167] width 137 height 14
type input "5"
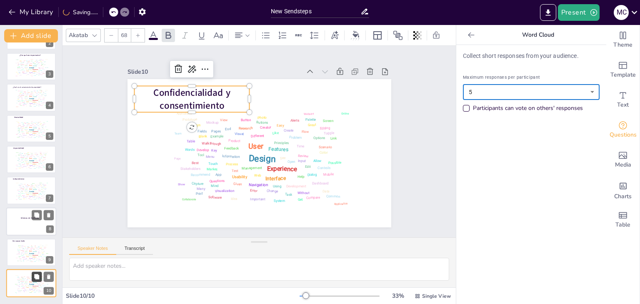
click at [40, 279] on icon at bounding box center [37, 277] width 6 height 6
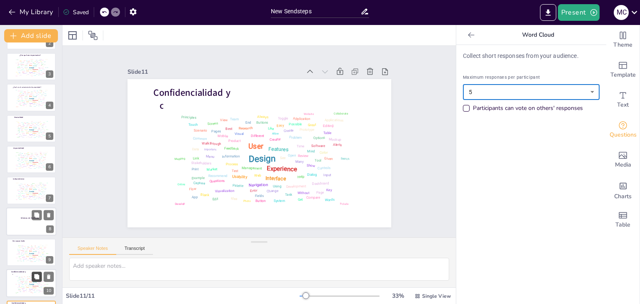
scroll to position [89, 0]
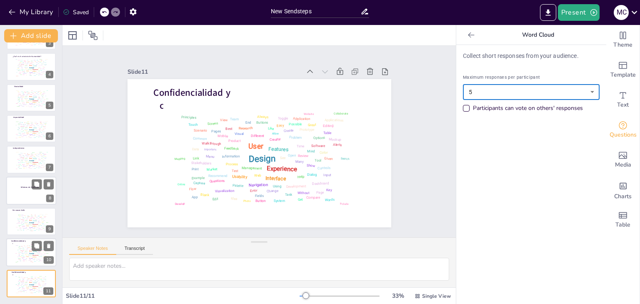
click at [30, 245] on div "Design User Experience Interface Features Navigation Usability Test Process Inf…" at bounding box center [30, 253] width 35 height 20
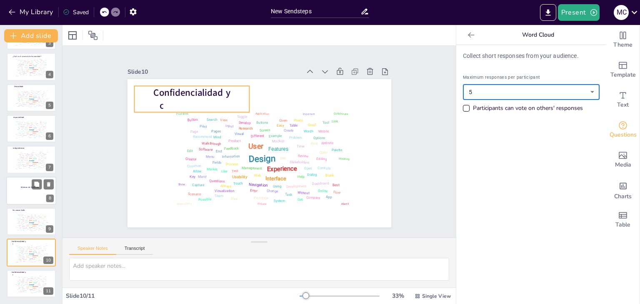
click at [218, 89] on span "Confidencialidad y consentimiento" at bounding box center [232, 66] width 73 height 63
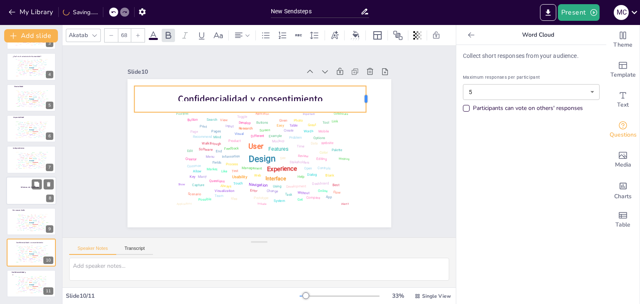
drag, startPoint x: 245, startPoint y: 94, endPoint x: 362, endPoint y: 93, distance: 116.7
click at [370, 122] on div at bounding box center [377, 135] width 15 height 27
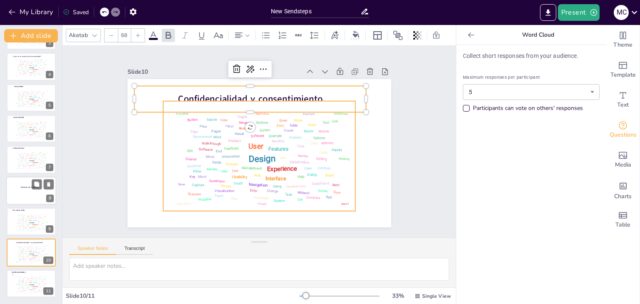
click at [295, 127] on div "Design User Experience Interface Features Navigation Usability Test Process Inf…" at bounding box center [273, 140] width 123 height 197
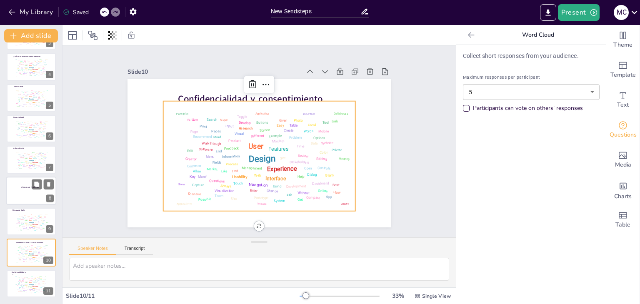
click at [297, 130] on div "Design User Experience Interface Features Navigation Usability Test Process Inf…" at bounding box center [245, 141] width 105 height 187
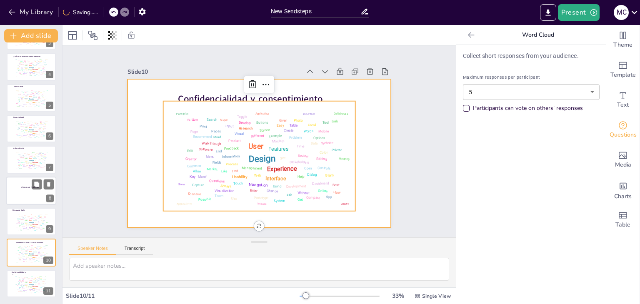
click at [373, 140] on div at bounding box center [252, 151] width 300 height 275
click at [296, 125] on div "Design User Experience Interface Features Navigation Usability Test Process Inf…" at bounding box center [249, 152] width 209 height 203
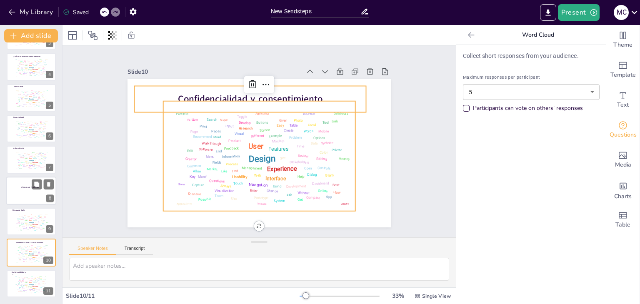
click at [180, 89] on p "Confidencialidad y consentimiento" at bounding box center [276, 101] width 195 height 147
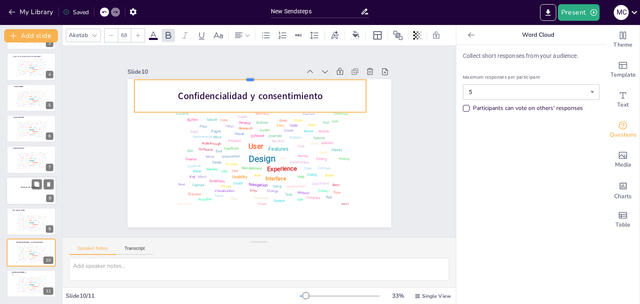
drag, startPoint x: 200, startPoint y: 81, endPoint x: 203, endPoint y: 75, distance: 7.1
click at [294, 75] on div at bounding box center [321, 119] width 55 height 228
click at [20, 287] on div "Allow" at bounding box center [20, 287] width 2 height 1
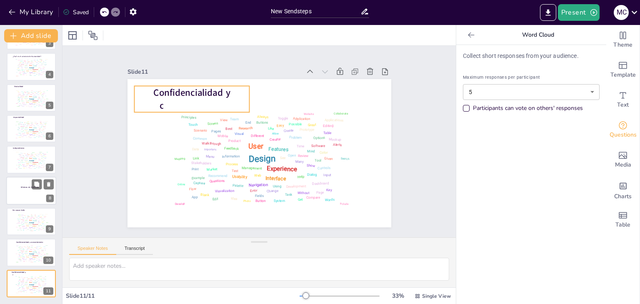
click at [224, 89] on p "Confidencialidad y consentimiento" at bounding box center [222, 71] width 113 height 80
click at [289, 89] on p "Confidencialidad y consentimiento" at bounding box center [333, 112] width 89 height 109
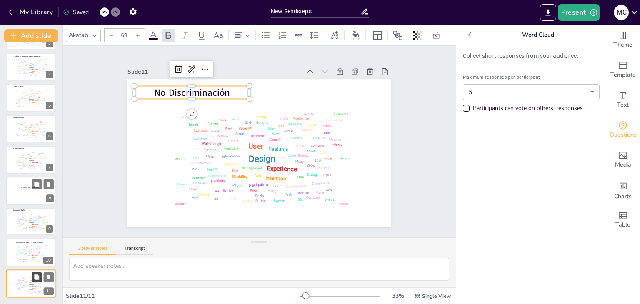
click at [38, 277] on icon at bounding box center [36, 277] width 5 height 5
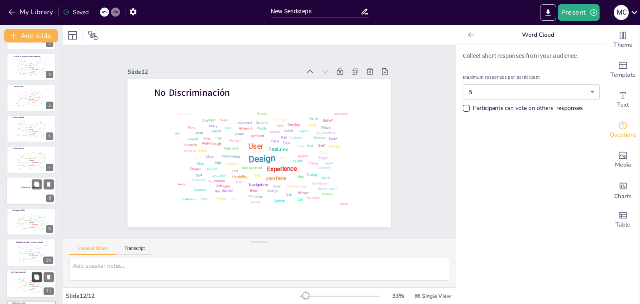
scroll to position [120, 0]
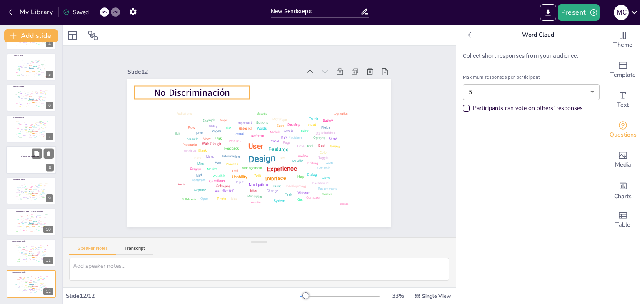
click at [223, 87] on span "No Discriminación" at bounding box center [226, 65] width 72 height 49
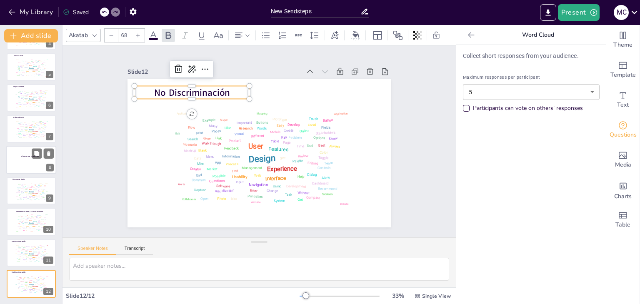
click at [223, 183] on span "No Discriminación" at bounding box center [232, 221] width 35 height 76
click at [38, 278] on icon at bounding box center [36, 277] width 5 height 5
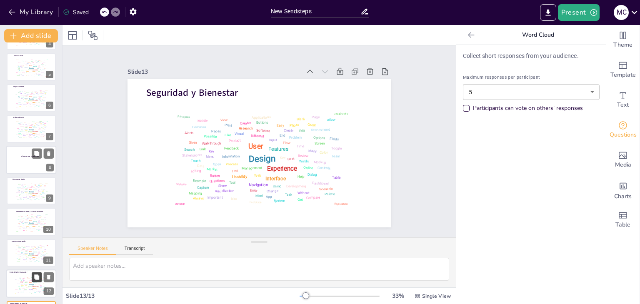
scroll to position [151, 0]
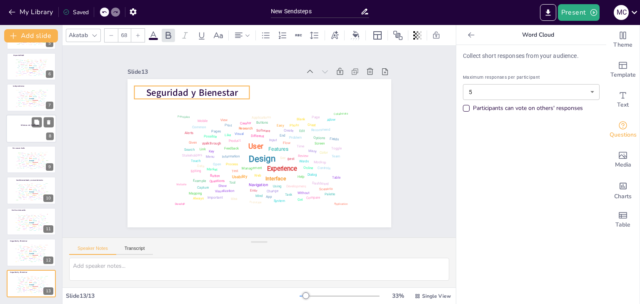
click at [232, 90] on p "Seguridad y Bienestar" at bounding box center [218, 69] width 111 height 59
click at [303, 90] on p "Seguridad y Bienestar" at bounding box center [327, 93] width 48 height 114
click at [36, 273] on button at bounding box center [37, 277] width 10 height 10
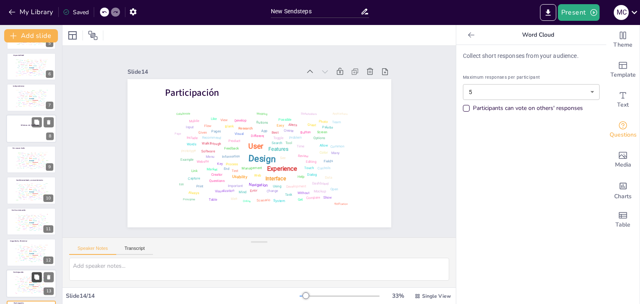
scroll to position [182, 0]
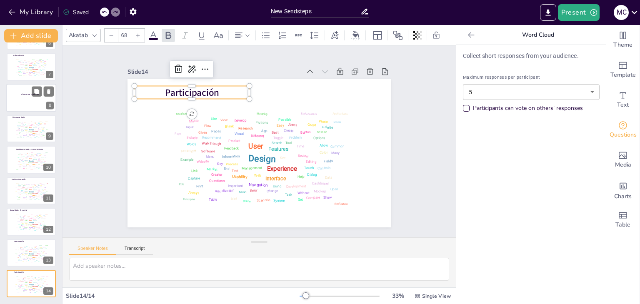
click at [247, 89] on p "Participación" at bounding box center [276, 60] width 59 height 111
click at [224, 178] on p "Participación" at bounding box center [267, 225] width 87 height 95
click at [30, 32] on button "Add slide" at bounding box center [31, 35] width 54 height 13
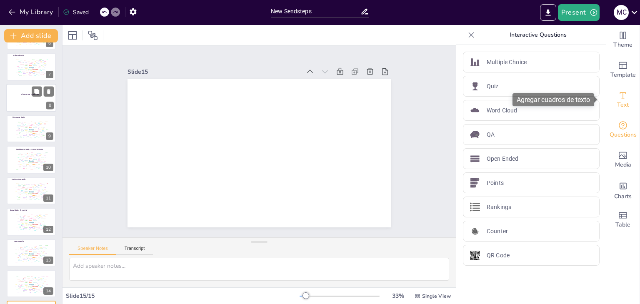
click at [618, 98] on icon "Add text boxes" at bounding box center [623, 95] width 10 height 10
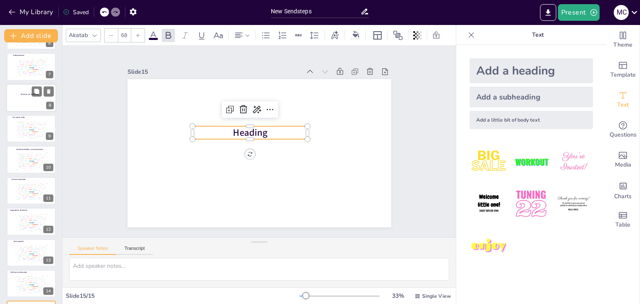
click at [258, 130] on span "Heading" at bounding box center [256, 129] width 35 height 30
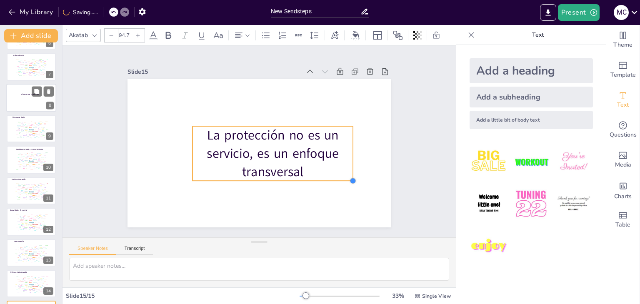
drag, startPoint x: 300, startPoint y: 161, endPoint x: 310, endPoint y: 177, distance: 18.2
click at [310, 177] on div "La protección no es un servicio, es un enfoque transversal" at bounding box center [252, 151] width 300 height 275
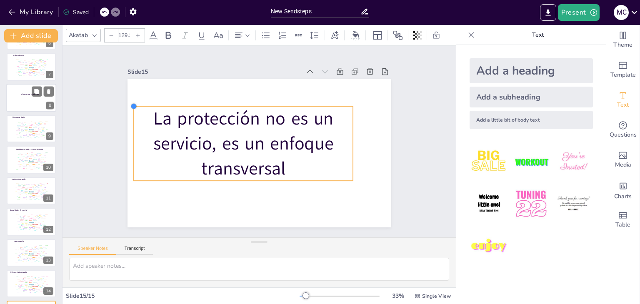
drag, startPoint x: 186, startPoint y: 124, endPoint x: 169, endPoint y: 104, distance: 26.3
click at [169, 104] on div "La protección no es un servicio, es un enfoque transversal" at bounding box center [248, 145] width 223 height 297
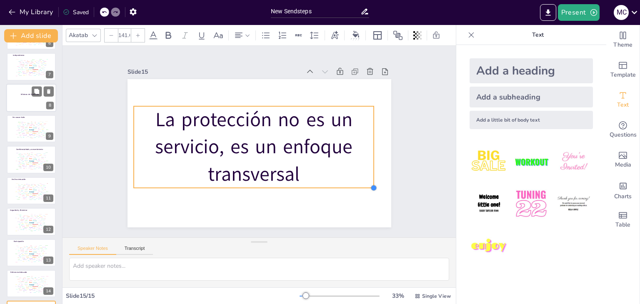
type input "142.3"
drag, startPoint x: 347, startPoint y: 179, endPoint x: 359, endPoint y: 186, distance: 14.2
click at [359, 186] on div "La protección no es un servicio, es un enfoque transversal" at bounding box center [253, 152] width 303 height 260
click at [315, 10] on input "New Sendsteps" at bounding box center [316, 11] width 90 height 12
type input "N"
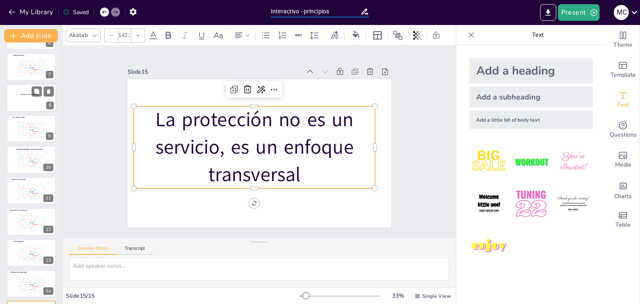
type input "Interactivo - principios"
click at [467, 35] on icon at bounding box center [471, 35] width 8 height 8
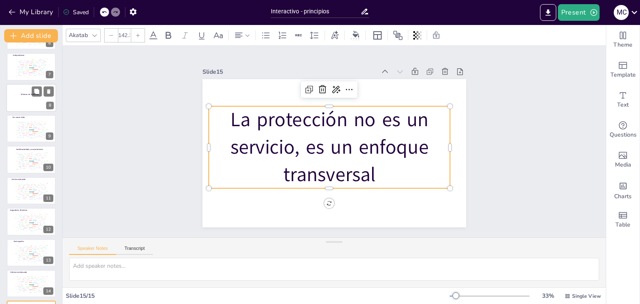
click at [86, 10] on div "Saved" at bounding box center [76, 12] width 26 height 8
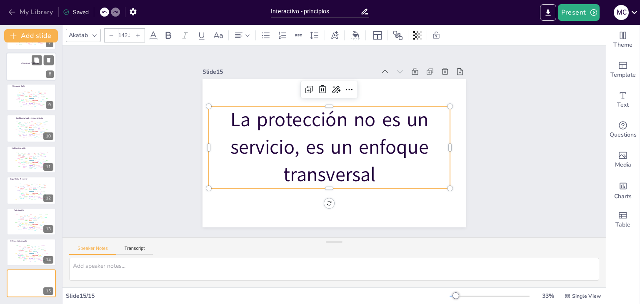
click at [38, 10] on button "My Library" at bounding box center [31, 11] width 50 height 13
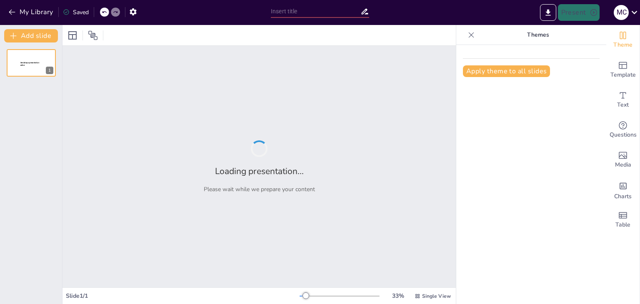
type input "Interactivo - principi"
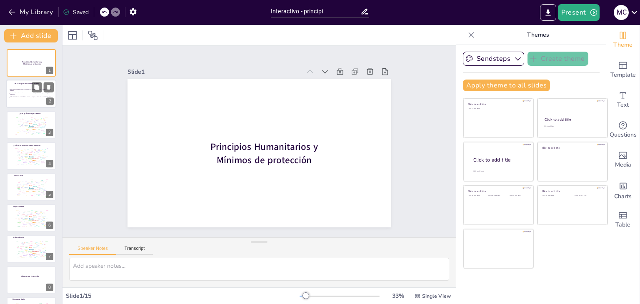
click at [30, 86] on div at bounding box center [31, 94] width 50 height 28
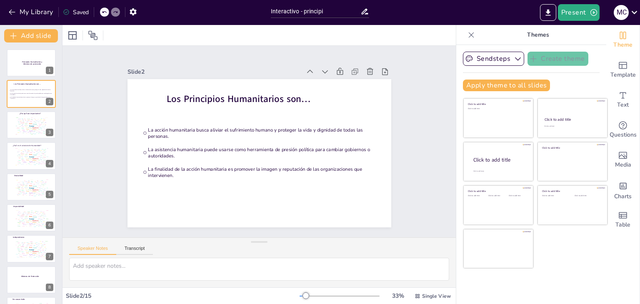
click at [467, 37] on icon at bounding box center [471, 35] width 8 height 8
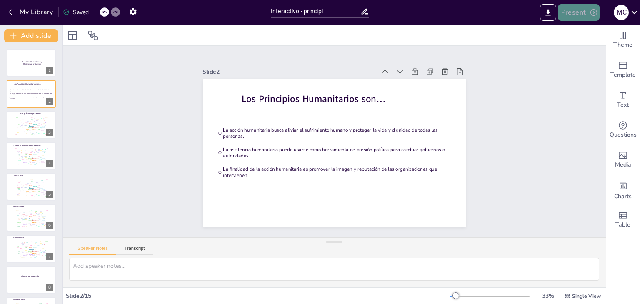
click at [573, 9] on button "Present" at bounding box center [579, 12] width 42 height 17
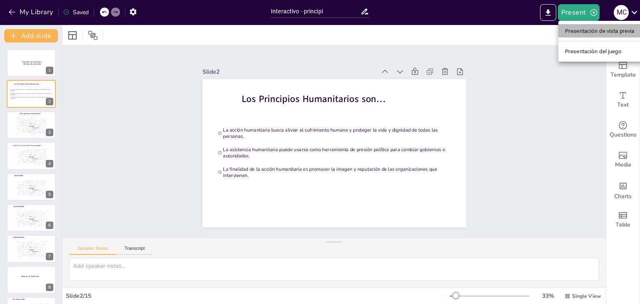
click at [594, 33] on font "Presentación de vista previa" at bounding box center [600, 31] width 70 height 6
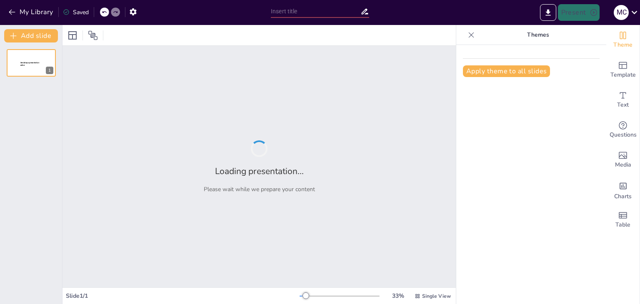
type input "Interactivo - principi"
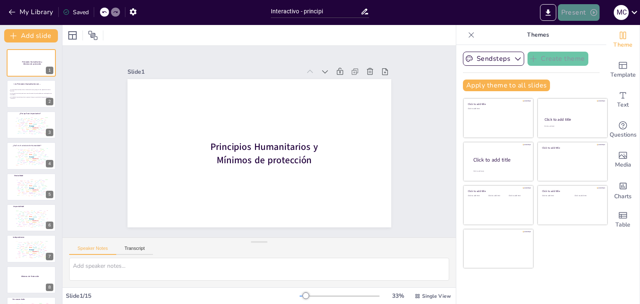
click at [579, 15] on button "Present" at bounding box center [579, 12] width 42 height 17
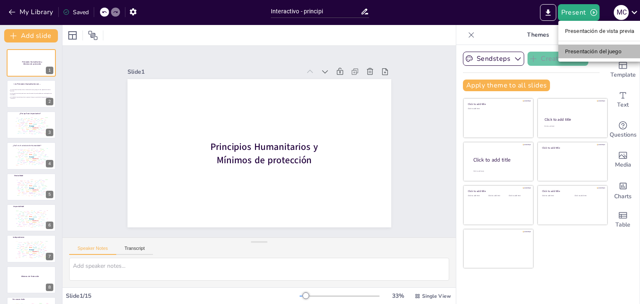
click at [587, 54] on font "Presentación del juego" at bounding box center [593, 51] width 57 height 6
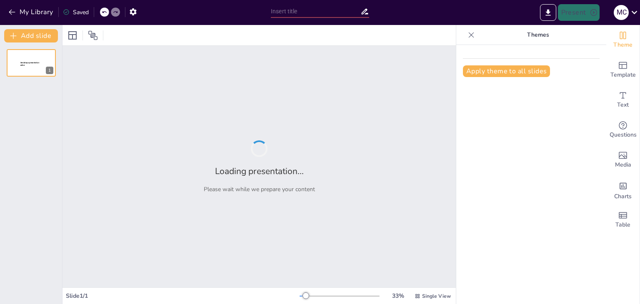
type input "Interactivo - principi"
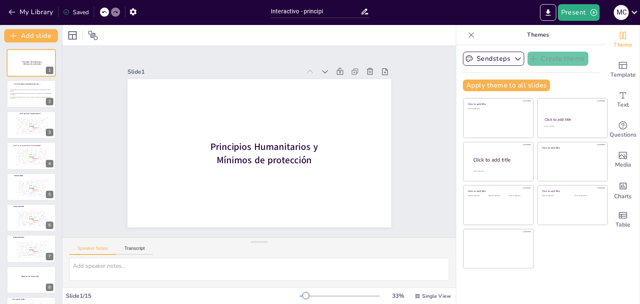
click at [470, 34] on div at bounding box center [471, 34] width 13 height 13
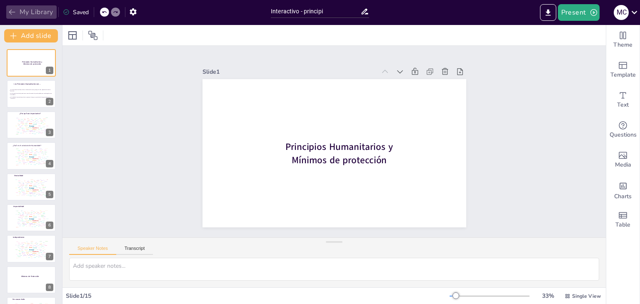
click at [41, 8] on button "My Library" at bounding box center [31, 11] width 50 height 13
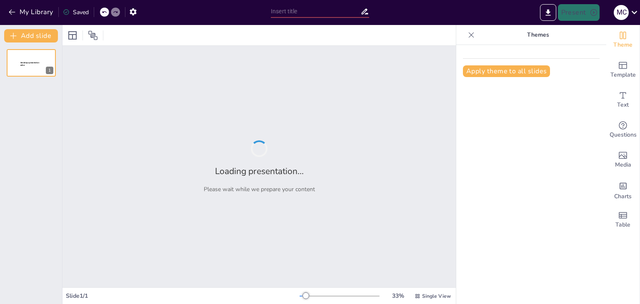
type input "Interactivo - principi"
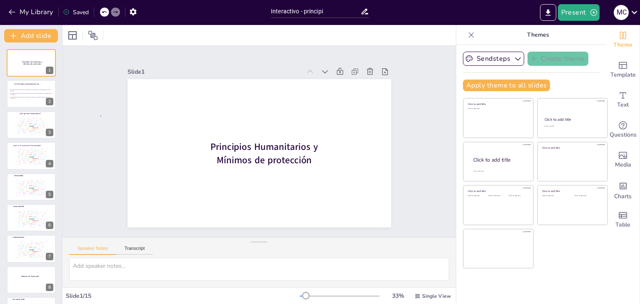
drag, startPoint x: 230, startPoint y: 0, endPoint x: 101, endPoint y: 116, distance: 173.2
click at [101, 116] on div "Slide 1 Principios Humanitarios y Mínimos de protección Slide 2 Los Principios …" at bounding box center [259, 141] width 327 height 203
click at [37, 10] on button "My Library" at bounding box center [31, 11] width 50 height 13
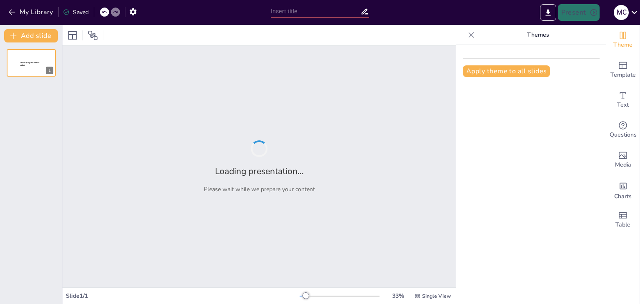
type input "Interactivo - principi"
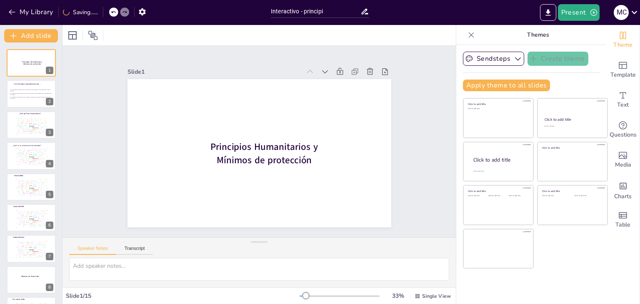
click at [467, 39] on icon at bounding box center [471, 35] width 8 height 8
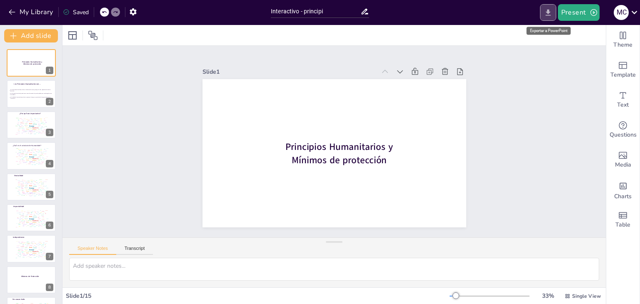
click at [550, 14] on icon "Export to PowerPoint" at bounding box center [548, 12] width 9 height 9
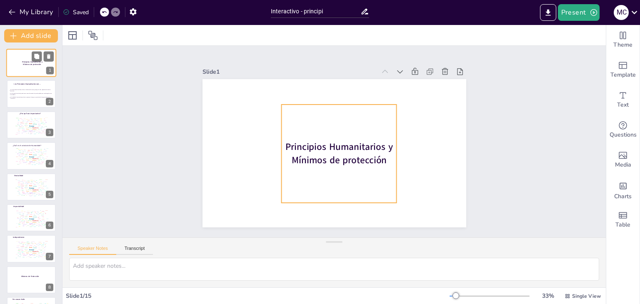
click at [25, 64] on span "Principios Humanitarios y Mínimos de protección" at bounding box center [32, 62] width 20 height 5
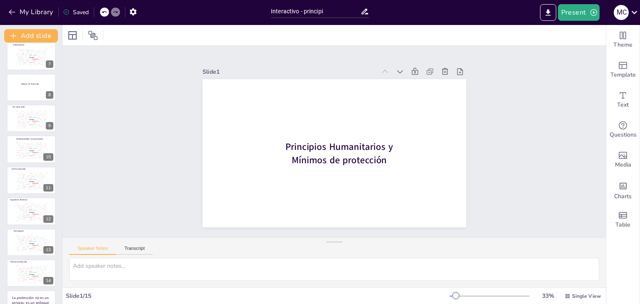
scroll to position [213, 0]
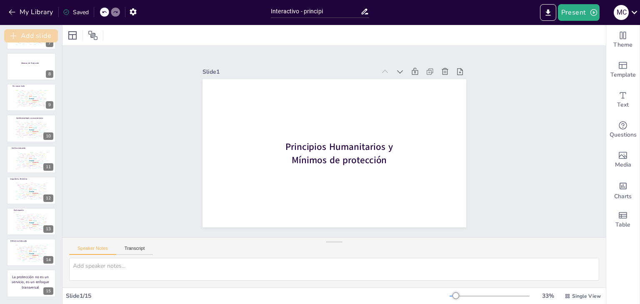
click at [23, 38] on button "Add slide" at bounding box center [31, 35] width 54 height 13
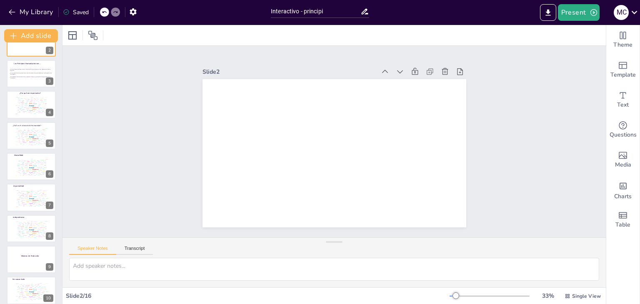
scroll to position [0, 0]
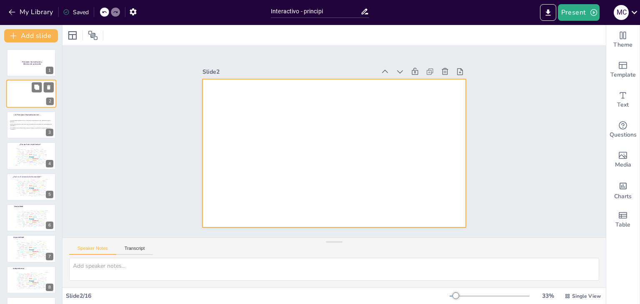
click at [31, 99] on div at bounding box center [31, 94] width 50 height 28
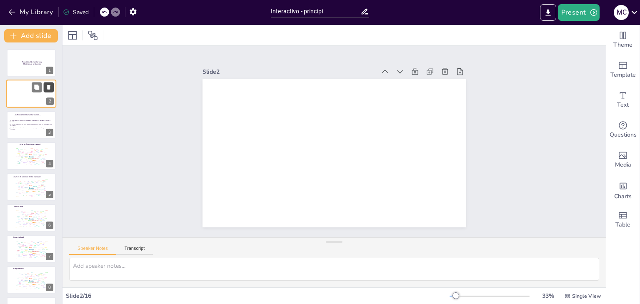
click at [51, 85] on icon at bounding box center [49, 88] width 6 height 6
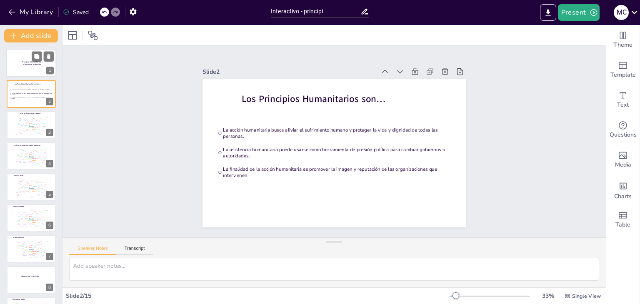
click at [26, 59] on div "Principios Humanitarios y Mínimos de protección" at bounding box center [32, 63] width 22 height 19
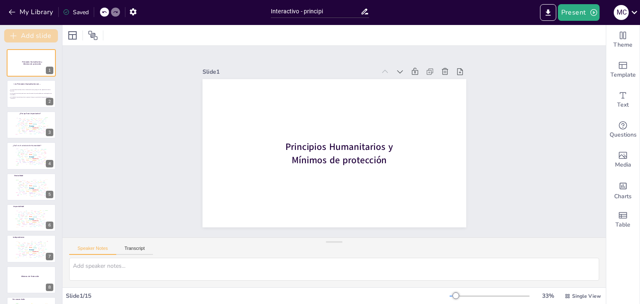
click at [19, 33] on button "Add slide" at bounding box center [31, 35] width 54 height 13
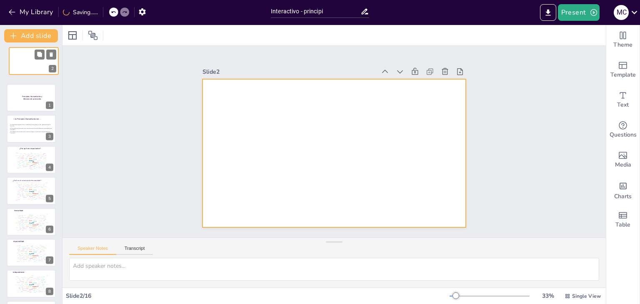
drag, startPoint x: 23, startPoint y: 92, endPoint x: 26, endPoint y: 59, distance: 33.4
click at [26, 59] on div at bounding box center [33, 61] width 49 height 28
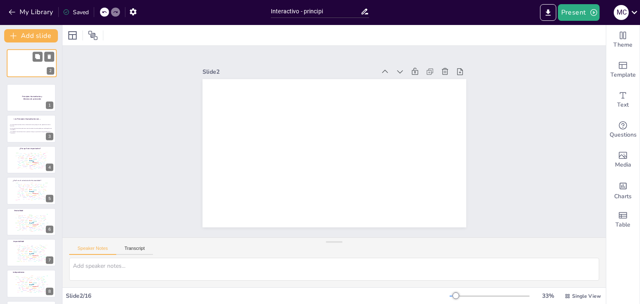
click at [26, 59] on div "Principios Humanitarios y Mínimos de protección 1 2 Los Principios Humanitarios…" at bounding box center [31, 295] width 62 height 493
drag, startPoint x: 26, startPoint y: 59, endPoint x: 230, endPoint y: 250, distance: 279.8
click at [230, 250] on div "Speaker Notes Transcript" at bounding box center [334, 248] width 543 height 20
click at [47, 58] on icon at bounding box center [49, 57] width 6 height 6
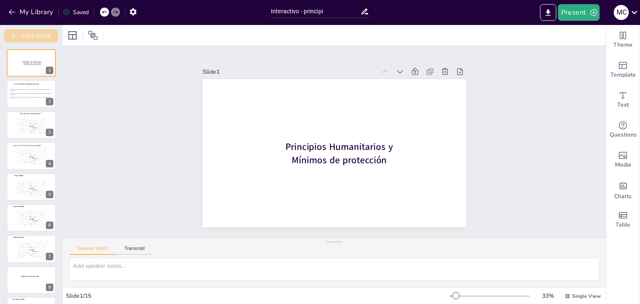
click at [38, 36] on button "Add slide" at bounding box center [31, 35] width 54 height 13
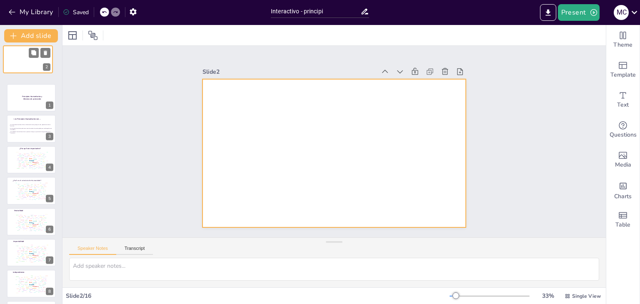
drag, startPoint x: 29, startPoint y: 97, endPoint x: 25, endPoint y: 61, distance: 36.0
click at [25, 61] on div at bounding box center [27, 59] width 49 height 28
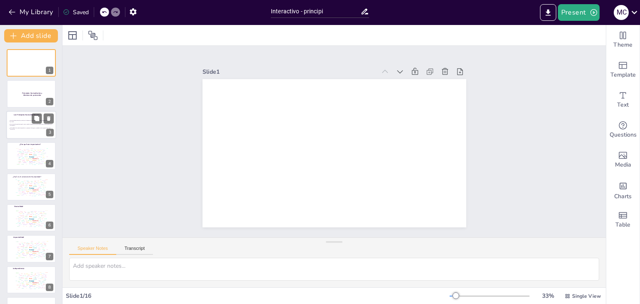
click at [17, 121] on span "La acción humanitaria busca aliviar el sufrimiento humano y proteger la vida y …" at bounding box center [31, 121] width 43 height 3
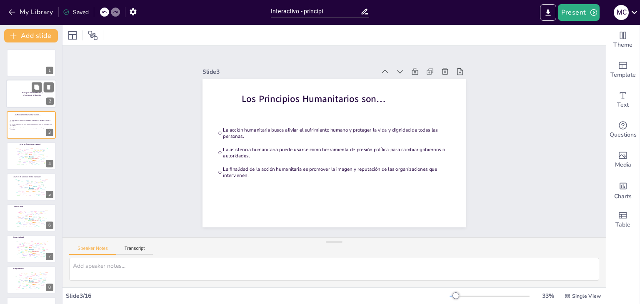
click at [25, 96] on span "Principios Humanitarios y Mínimos de protección" at bounding box center [32, 94] width 20 height 5
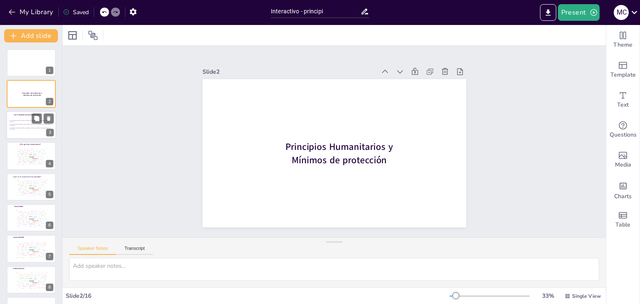
click at [24, 118] on div at bounding box center [31, 125] width 50 height 28
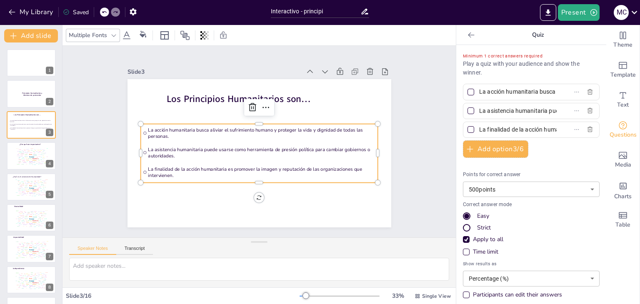
click at [266, 143] on li "La asistencia humanitaria puede usarse como herramienta de presión política par…" at bounding box center [252, 150] width 189 height 173
click at [15, 99] on div at bounding box center [31, 94] width 50 height 28
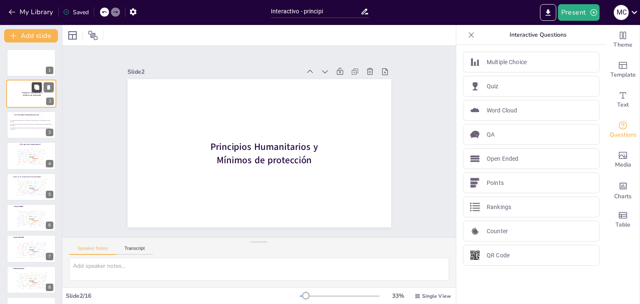
click at [37, 87] on icon at bounding box center [36, 87] width 5 height 5
click at [23, 100] on div "Principios Humanitarios y Mínimos de protección" at bounding box center [32, 94] width 22 height 19
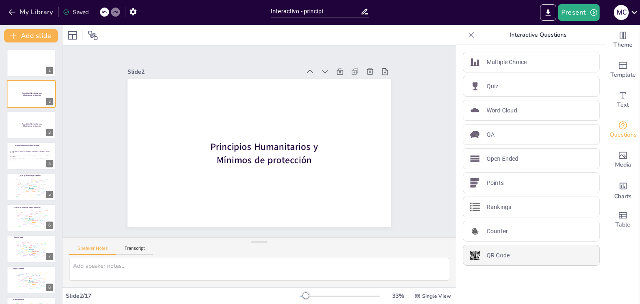
click at [472, 252] on img at bounding box center [475, 255] width 10 height 10
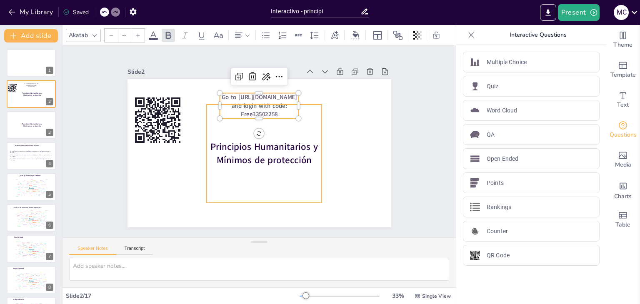
type input "68"
click at [309, 112] on div "Principios Humanitarios y Mínimos de protección" at bounding box center [260, 154] width 140 height 129
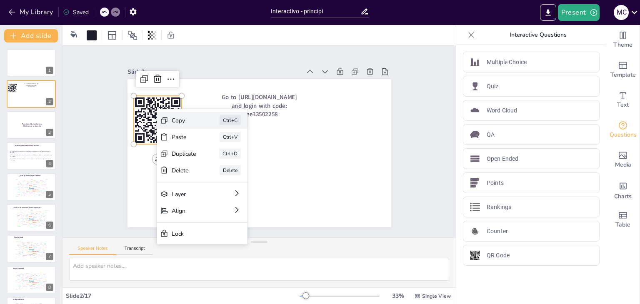
click at [229, 157] on div "Copy" at bounding box center [242, 163] width 26 height 13
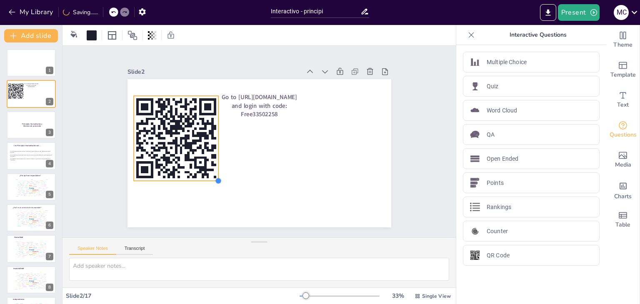
drag, startPoint x: 174, startPoint y: 141, endPoint x: 205, endPoint y: 178, distance: 48.2
click at [205, 178] on div "Go to [URL][DOMAIN_NAME] and login with code: Free33502258" at bounding box center [253, 152] width 303 height 260
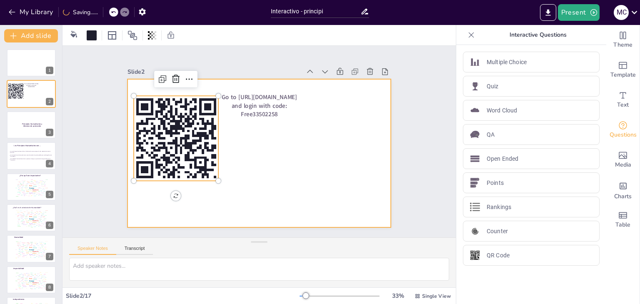
click at [254, 87] on div at bounding box center [269, 146] width 243 height 301
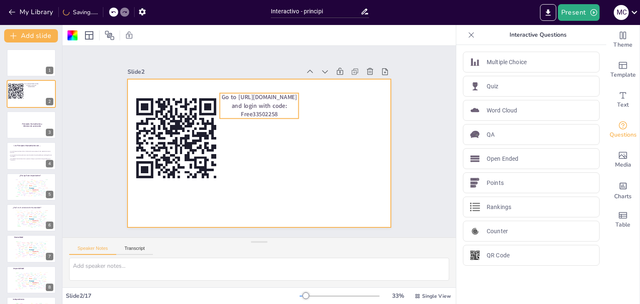
click at [276, 118] on span "Go to [URL][DOMAIN_NAME] and login with code: Free33502258" at bounding box center [296, 155] width 41 height 74
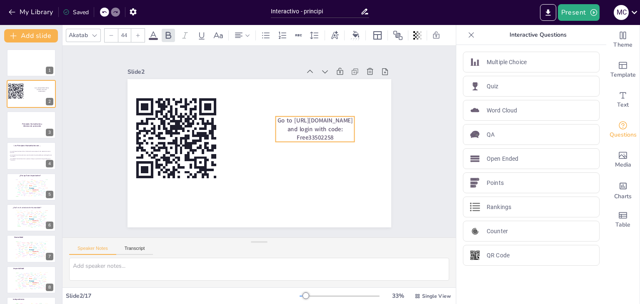
drag, startPoint x: 242, startPoint y: 98, endPoint x: 298, endPoint y: 121, distance: 60.5
click at [298, 121] on span "Go to [URL][DOMAIN_NAME] and login with code: Free33502258" at bounding box center [315, 129] width 75 height 25
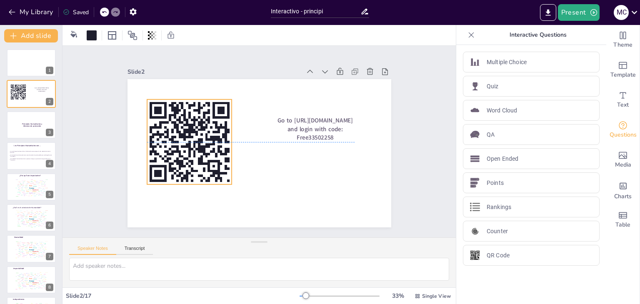
drag, startPoint x: 180, startPoint y: 121, endPoint x: 195, endPoint y: 124, distance: 15.7
click at [220, 165] on rect at bounding box center [266, 211] width 93 height 93
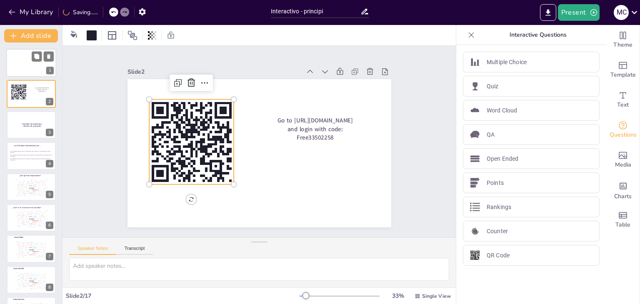
click at [17, 54] on div at bounding box center [31, 63] width 50 height 28
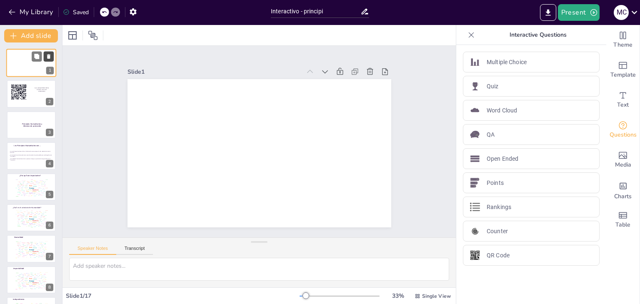
click at [51, 54] on icon at bounding box center [49, 57] width 6 height 6
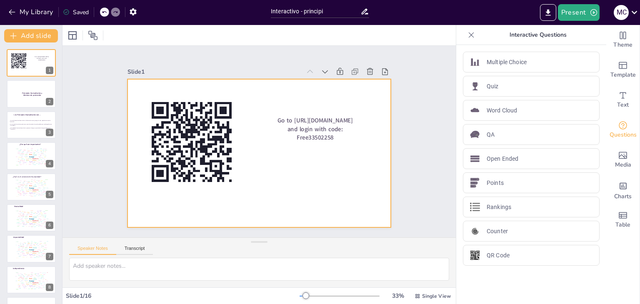
click at [173, 202] on div at bounding box center [249, 148] width 275 height 300
click at [100, 200] on div "Slide 1 Go to [URL][DOMAIN_NAME] and login with code: Free33502258 Slide 2 Prin…" at bounding box center [259, 141] width 353 height 283
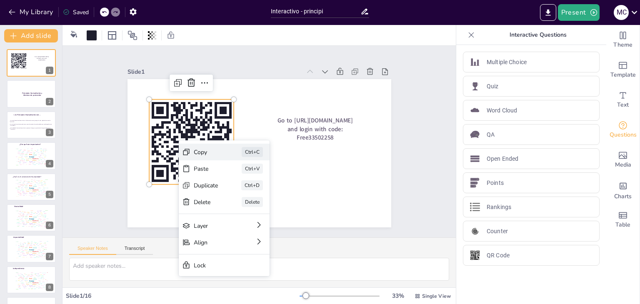
click at [231, 92] on div "Copy" at bounding box center [243, 87] width 25 height 10
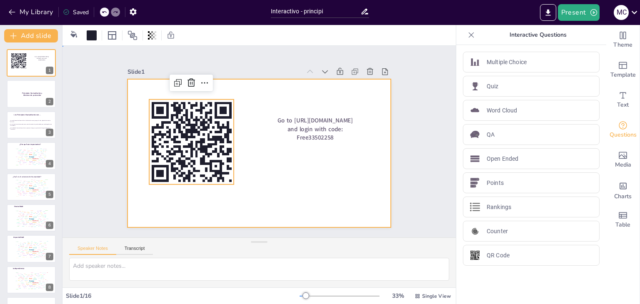
click at [275, 152] on div at bounding box center [249, 148] width 275 height 300
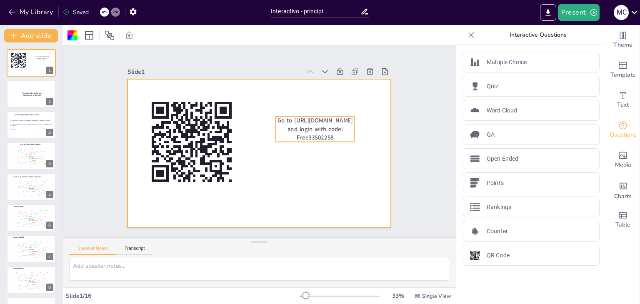
click at [305, 135] on span "Go to [URL][DOMAIN_NAME] and login with code: Free33502258" at bounding box center [315, 163] width 62 height 57
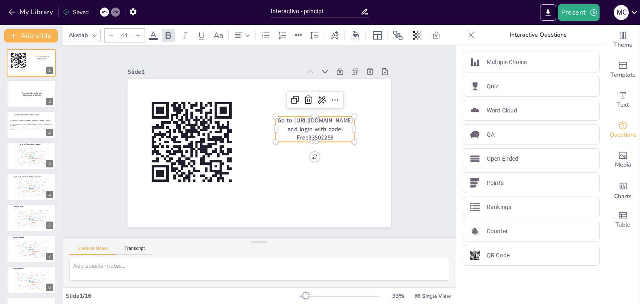
click at [259, 164] on span "Go to [URL][DOMAIN_NAME] and login with code: Free33502258" at bounding box center [226, 190] width 66 height 53
drag, startPoint x: 291, startPoint y: 134, endPoint x: 329, endPoint y: 134, distance: 37.5
click at [329, 134] on p "Go to [URL][DOMAIN_NAME] and login with code: Free33502258" at bounding box center [316, 147] width 83 height 49
copy span "Free33502258"
click at [83, 10] on div "Saved" at bounding box center [76, 12] width 26 height 8
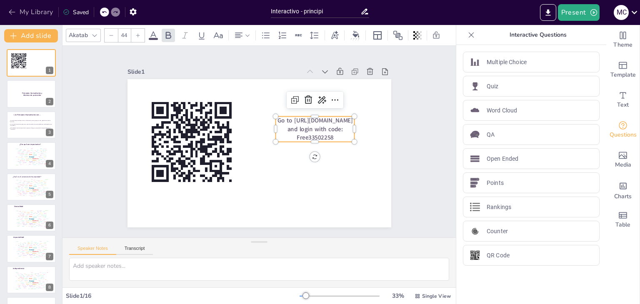
click at [12, 10] on icon "button" at bounding box center [12, 12] width 8 height 8
